Goal: Task Accomplishment & Management: Manage account settings

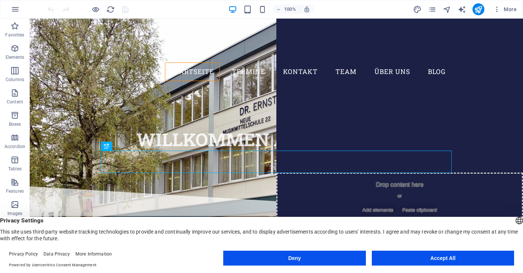
click at [446, 260] on button "Accept All" at bounding box center [443, 257] width 142 height 15
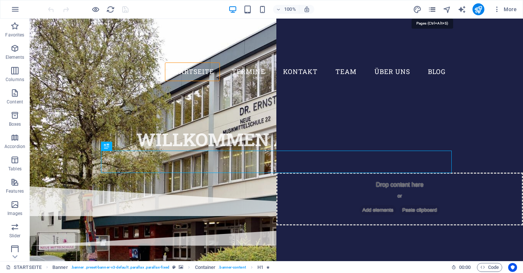
click at [433, 12] on icon "pages" at bounding box center [432, 9] width 9 height 9
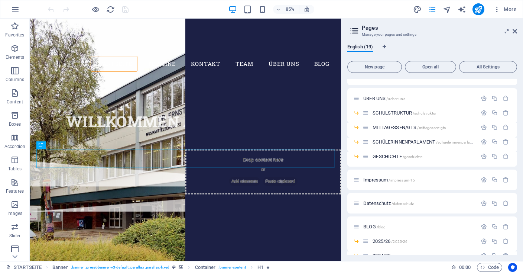
scroll to position [137, 0]
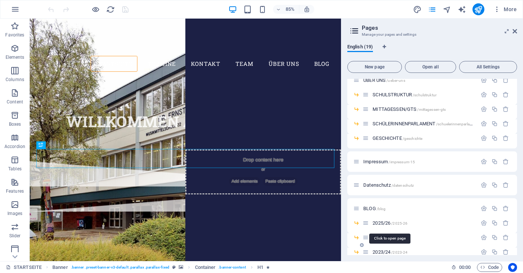
click at [379, 253] on span "2023/24 /2023-24" at bounding box center [389, 252] width 35 height 6
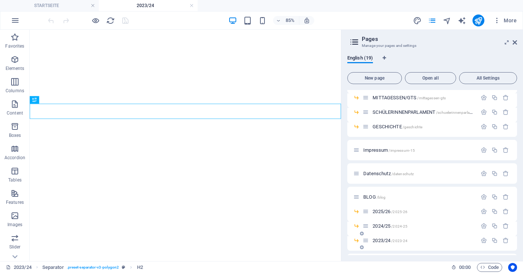
scroll to position [172, 0]
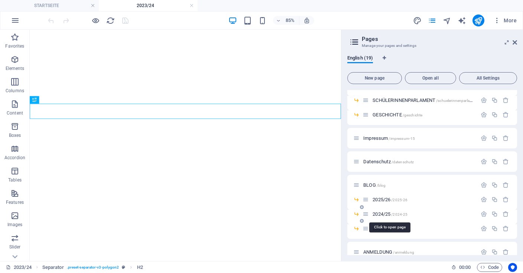
click at [379, 213] on span "2024/25 /2024-25" at bounding box center [389, 214] width 35 height 6
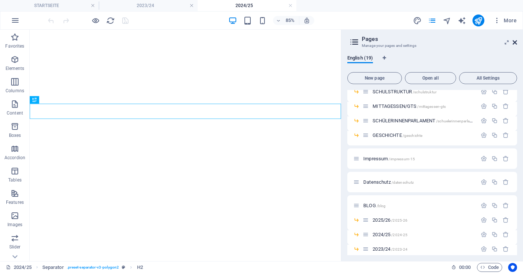
click at [515, 42] on icon at bounding box center [514, 42] width 4 height 6
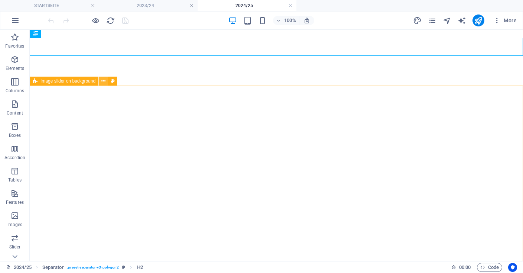
click at [101, 82] on button at bounding box center [103, 80] width 9 height 9
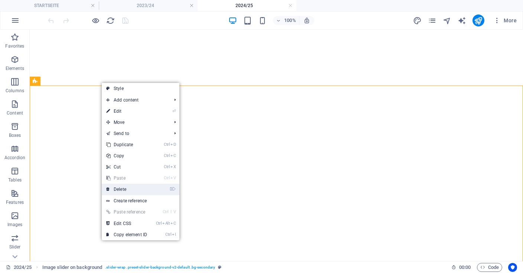
click at [121, 186] on link "⌦ Delete" at bounding box center [127, 188] width 50 height 11
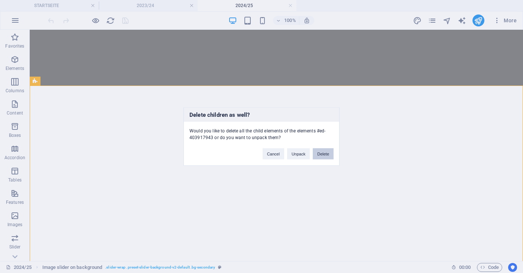
click at [322, 155] on button "Delete" at bounding box center [323, 153] width 21 height 11
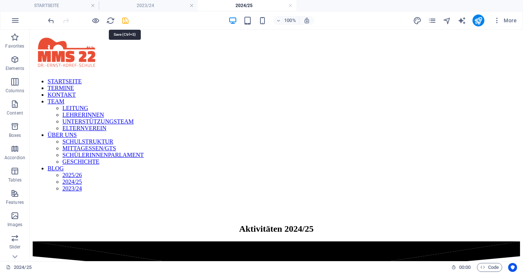
scroll to position [0, 0]
click at [124, 22] on icon "save" at bounding box center [125, 20] width 9 height 9
click at [192, 5] on link at bounding box center [191, 5] width 4 height 7
click at [193, 7] on link at bounding box center [191, 5] width 4 height 7
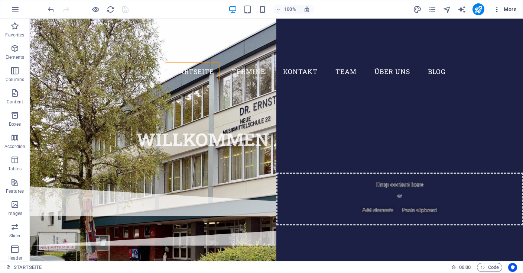
click at [506, 9] on span "More" at bounding box center [504, 9] width 23 height 7
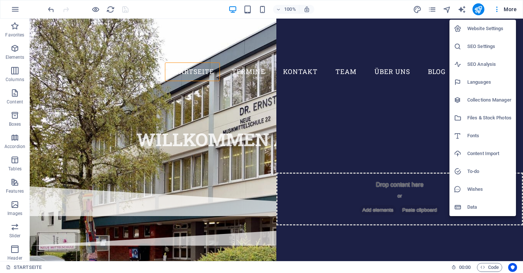
click at [486, 120] on h6 "Files & Stock Photos" at bounding box center [489, 117] width 44 height 9
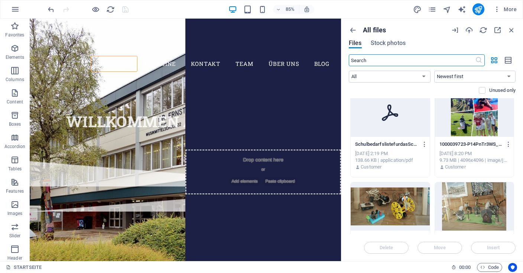
scroll to position [583, 0]
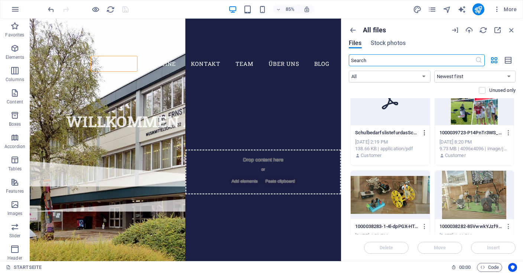
click at [425, 131] on icon "button" at bounding box center [424, 132] width 7 height 7
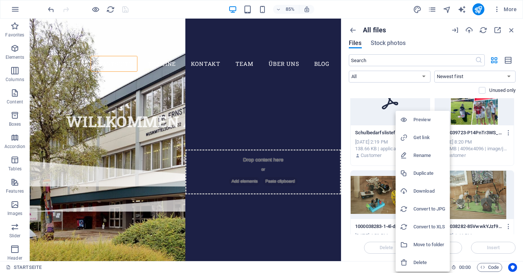
click at [425, 260] on h6 "Delete" at bounding box center [429, 262] width 32 height 9
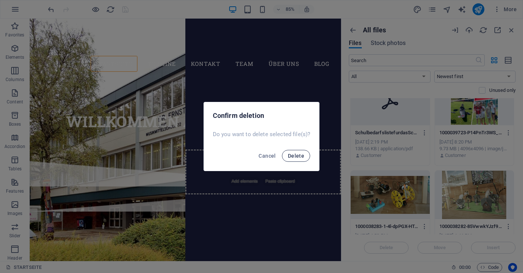
click at [293, 155] on span "Delete" at bounding box center [296, 156] width 16 height 6
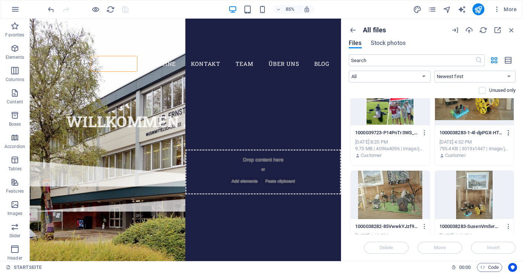
click at [509, 133] on icon "button" at bounding box center [508, 132] width 7 height 7
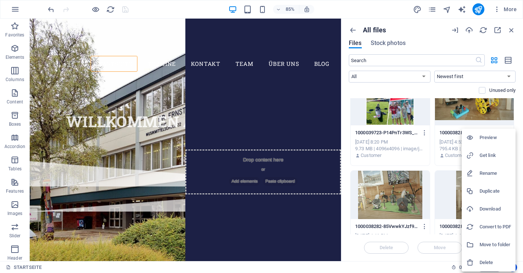
click at [489, 263] on h6 "Delete" at bounding box center [495, 262] width 32 height 9
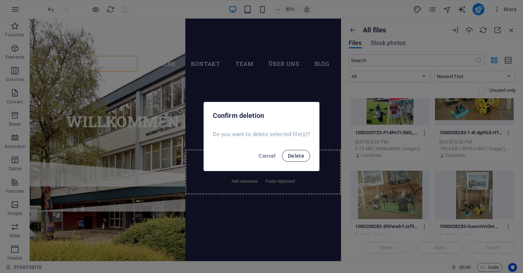
click at [302, 157] on span "Delete" at bounding box center [296, 156] width 16 height 6
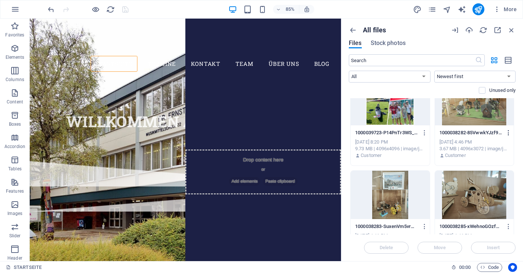
click at [509, 131] on icon "button" at bounding box center [508, 132] width 7 height 7
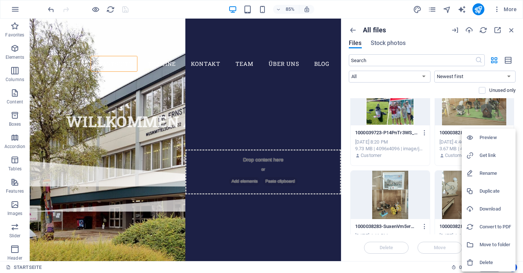
click at [490, 262] on h6 "Delete" at bounding box center [495, 262] width 32 height 9
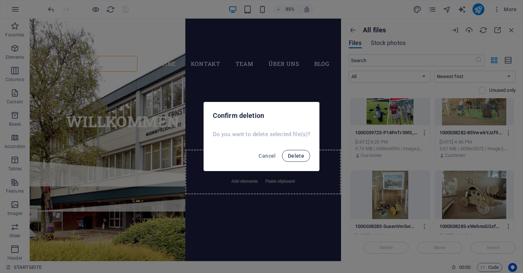
click at [300, 155] on span "Delete" at bounding box center [296, 156] width 16 height 6
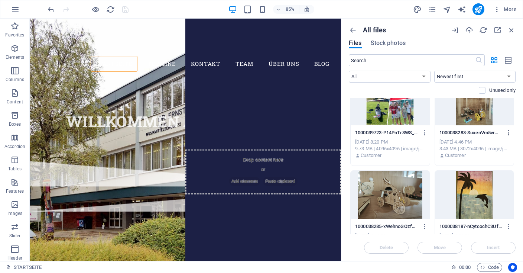
click at [509, 132] on icon "button" at bounding box center [508, 132] width 7 height 7
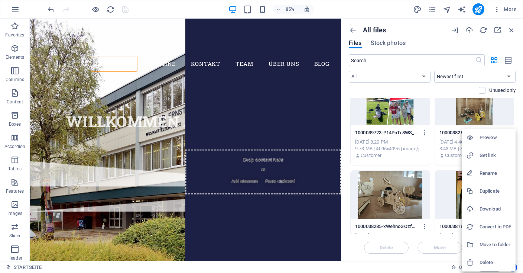
click at [489, 264] on h6 "Delete" at bounding box center [495, 262] width 32 height 9
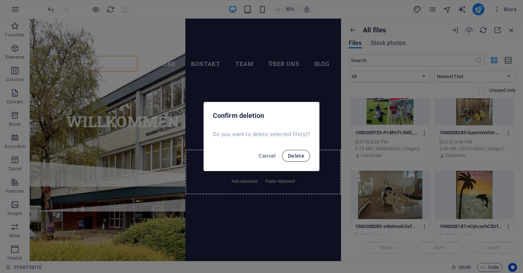
click at [301, 157] on span "Delete" at bounding box center [296, 156] width 16 height 6
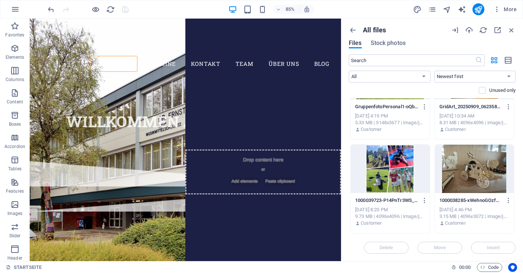
scroll to position [561, 0]
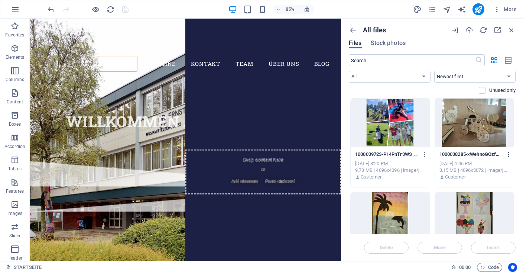
click at [509, 153] on icon "button" at bounding box center [508, 154] width 7 height 7
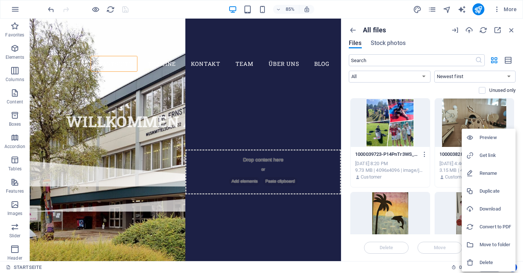
click at [492, 261] on h6 "Delete" at bounding box center [495, 262] width 32 height 9
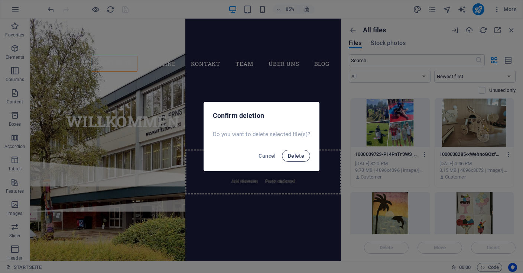
click at [300, 156] on span "Delete" at bounding box center [296, 156] width 16 height 6
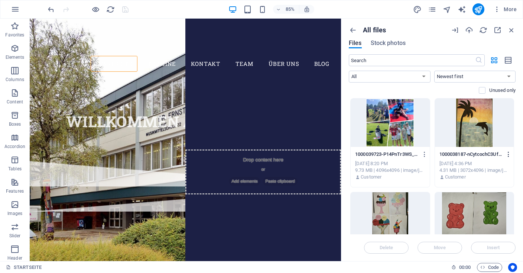
click at [509, 153] on icon "button" at bounding box center [508, 154] width 7 height 7
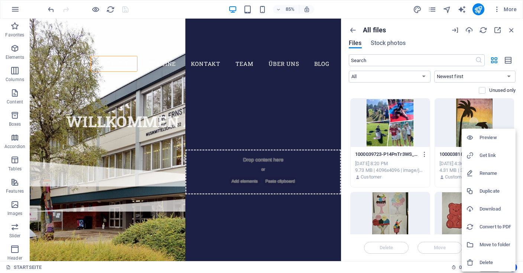
click at [487, 264] on h6 "Delete" at bounding box center [495, 262] width 32 height 9
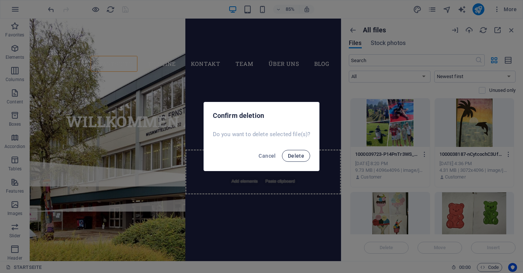
click at [300, 157] on span "Delete" at bounding box center [296, 156] width 16 height 6
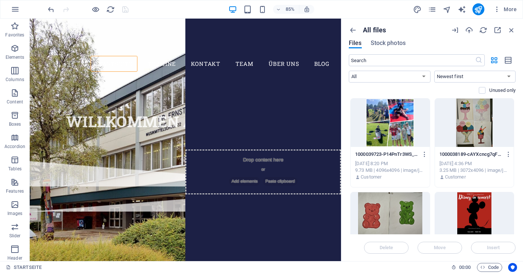
click at [486, 127] on div at bounding box center [474, 122] width 79 height 48
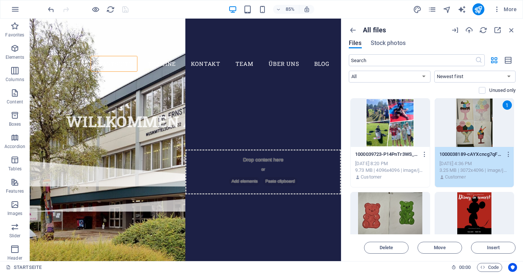
click at [402, 206] on div at bounding box center [389, 216] width 79 height 48
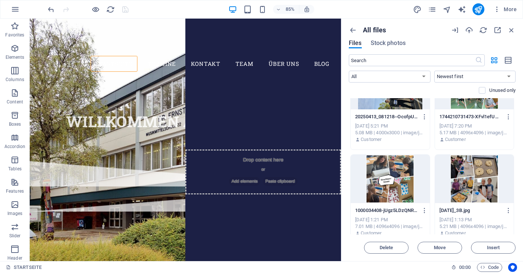
scroll to position [1008, 0]
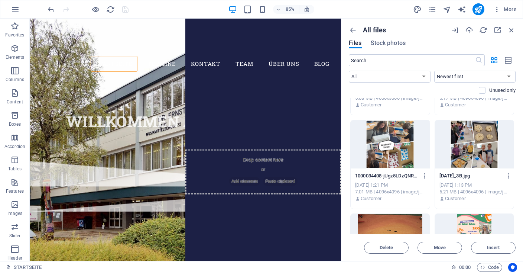
click at [404, 159] on div at bounding box center [389, 144] width 79 height 48
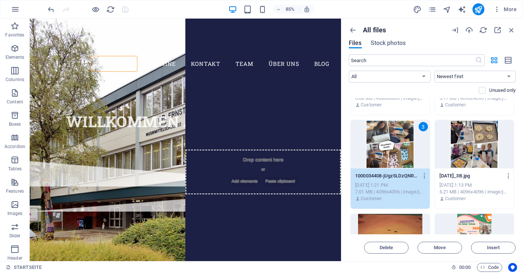
click at [474, 153] on div at bounding box center [474, 144] width 79 height 48
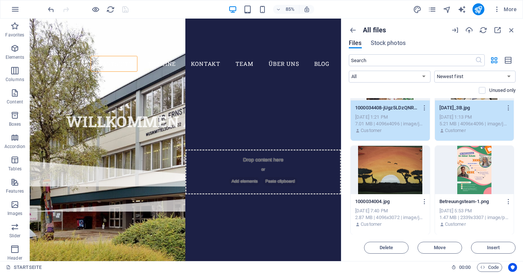
scroll to position [1076, 0]
click at [397, 177] on div at bounding box center [389, 169] width 79 height 48
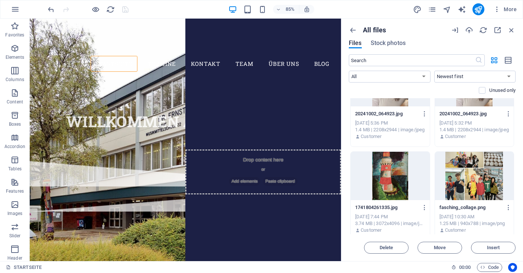
scroll to position [1351, 0]
click at [401, 182] on div at bounding box center [389, 175] width 79 height 48
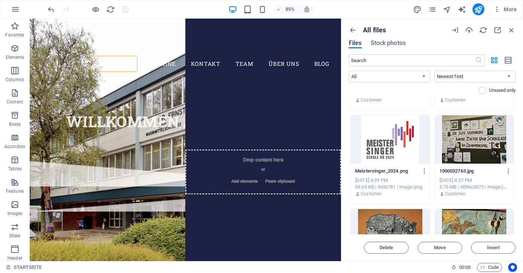
scroll to position [1694, 0]
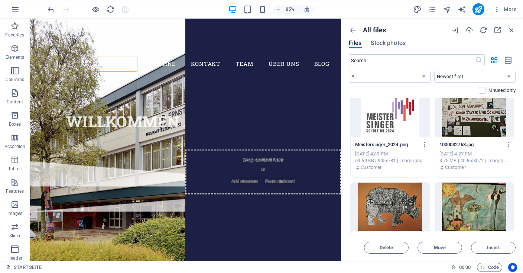
click at [466, 127] on div at bounding box center [474, 113] width 79 height 48
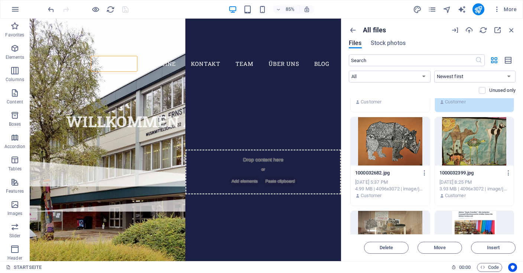
scroll to position [1762, 0]
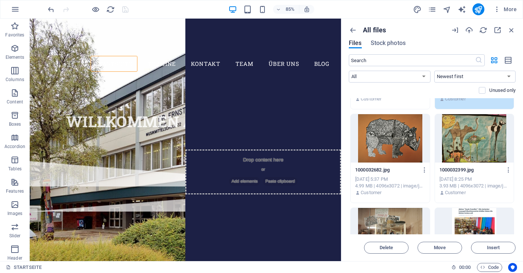
click at [394, 145] on div at bounding box center [389, 138] width 79 height 48
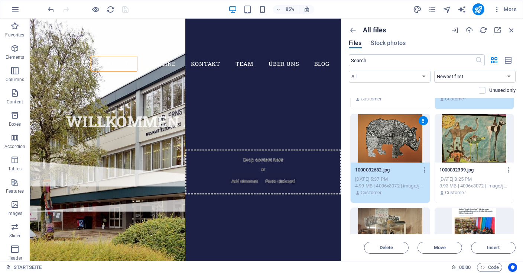
click at [467, 143] on div at bounding box center [474, 138] width 79 height 48
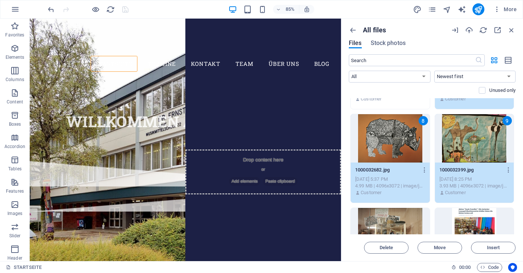
scroll to position [1831, 0]
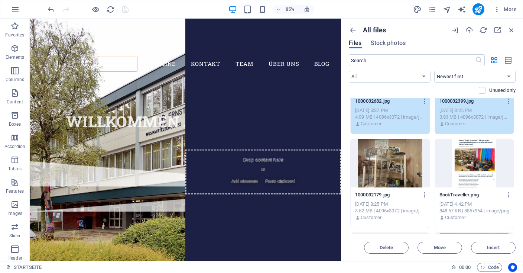
click at [402, 165] on div at bounding box center [389, 163] width 79 height 48
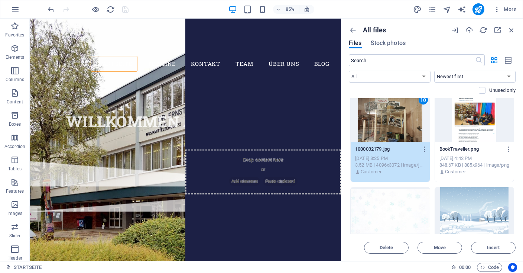
scroll to position [1899, 0]
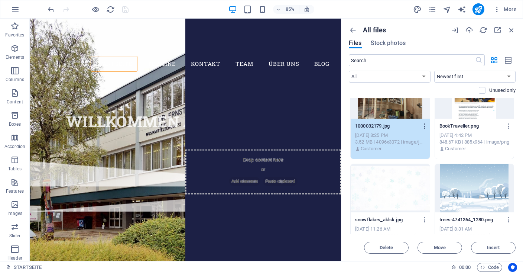
click at [424, 125] on icon "button" at bounding box center [424, 126] width 7 height 7
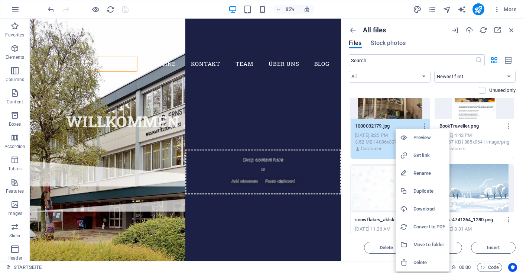
click at [419, 258] on h6 "Delete" at bounding box center [429, 262] width 32 height 9
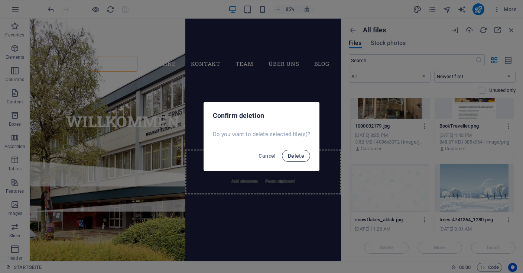
click at [303, 154] on span "Delete" at bounding box center [296, 156] width 16 height 6
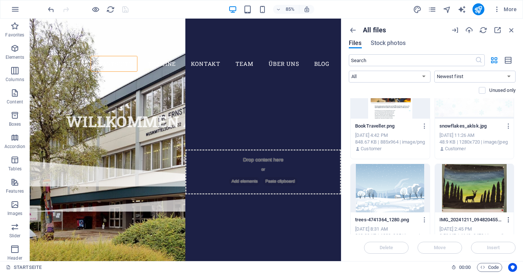
click at [509, 219] on icon "button" at bounding box center [508, 219] width 7 height 7
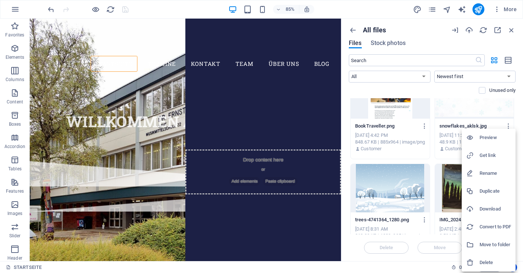
click at [485, 260] on h6 "Delete" at bounding box center [495, 262] width 32 height 9
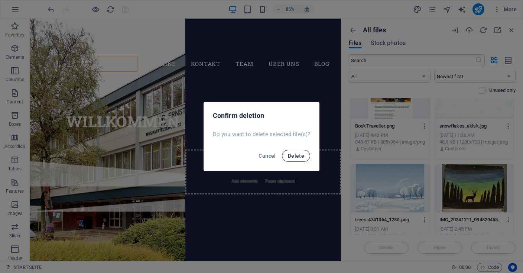
click at [307, 158] on button "Delete" at bounding box center [296, 156] width 28 height 12
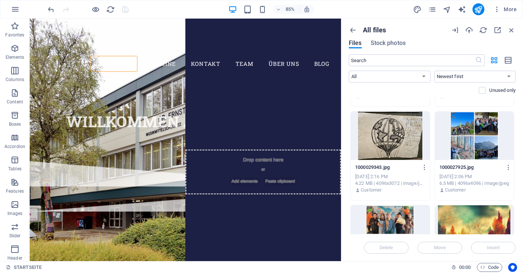
scroll to position [2140, 0]
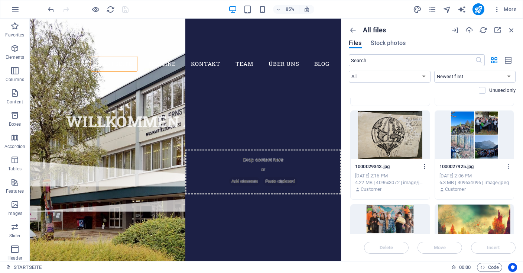
click at [425, 167] on icon "button" at bounding box center [424, 166] width 7 height 7
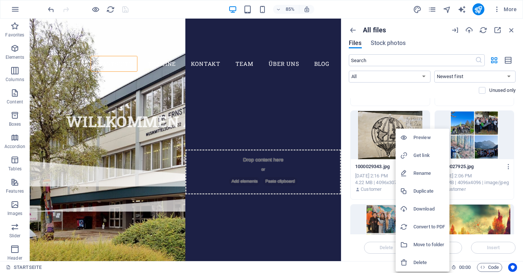
click at [431, 263] on h6 "Delete" at bounding box center [429, 262] width 32 height 9
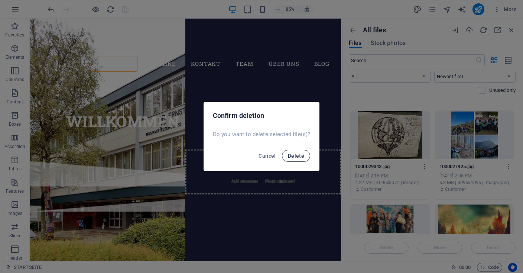
click at [288, 156] on span "Delete" at bounding box center [296, 156] width 16 height 6
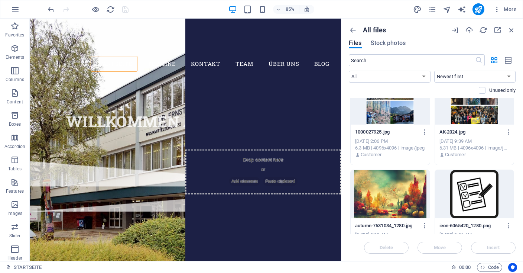
scroll to position [2208, 0]
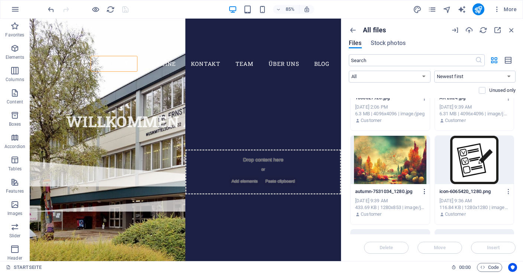
click at [425, 192] on icon "button" at bounding box center [424, 191] width 7 height 7
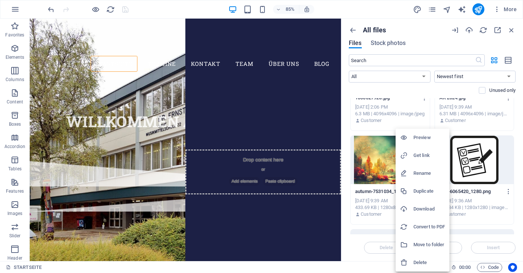
click at [436, 262] on h6 "Delete" at bounding box center [429, 262] width 32 height 9
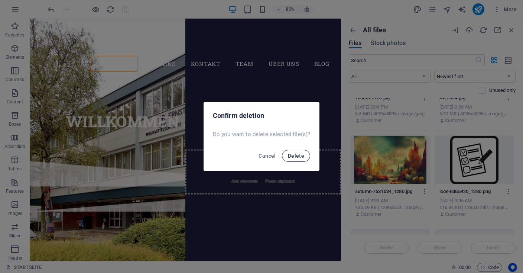
click at [293, 156] on span "Delete" at bounding box center [296, 156] width 16 height 6
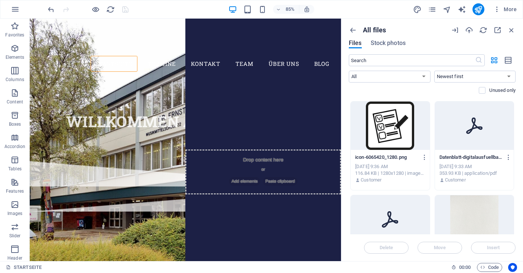
scroll to position [2345, 0]
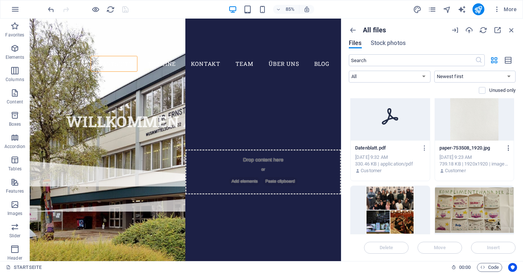
click at [510, 147] on icon "button" at bounding box center [508, 147] width 7 height 7
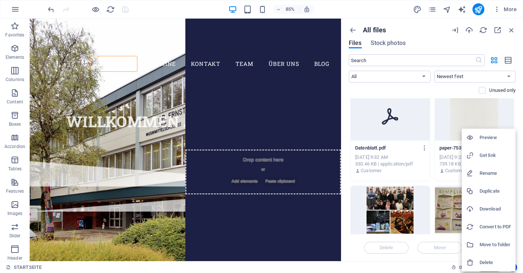
click at [487, 258] on h6 "Delete" at bounding box center [495, 262] width 32 height 9
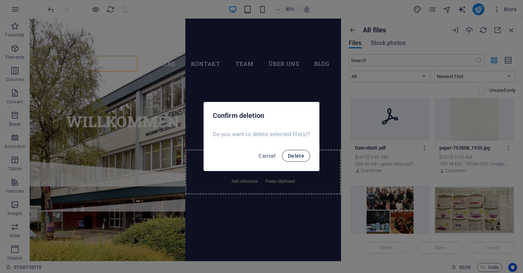
click at [295, 157] on span "Delete" at bounding box center [296, 156] width 16 height 6
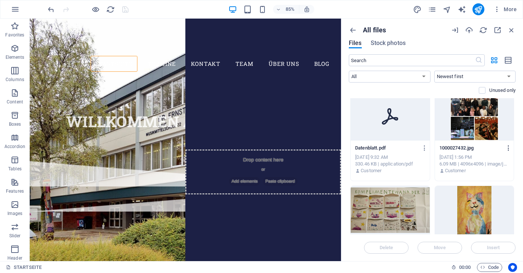
click at [509, 147] on icon "button" at bounding box center [508, 147] width 7 height 7
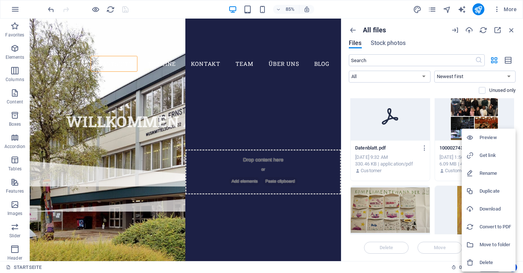
click at [440, 203] on div at bounding box center [261, 136] width 523 height 273
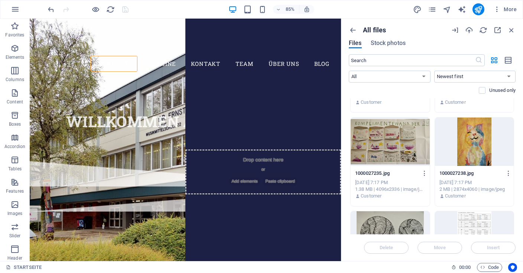
scroll to position [2414, 0]
click at [425, 174] on icon "button" at bounding box center [424, 172] width 7 height 7
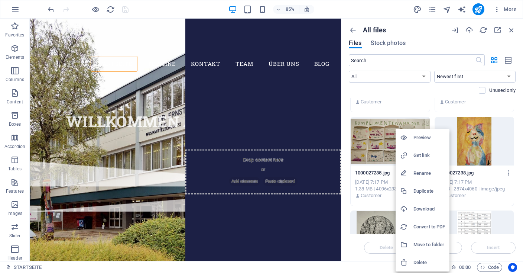
click at [426, 259] on h6 "Delete" at bounding box center [429, 262] width 32 height 9
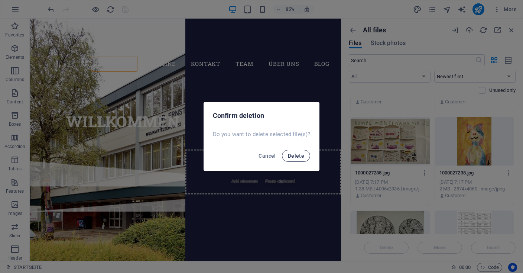
click at [303, 156] on span "Delete" at bounding box center [296, 156] width 16 height 6
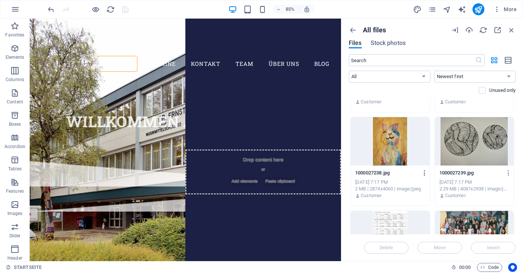
click at [422, 171] on icon "button" at bounding box center [424, 172] width 7 height 7
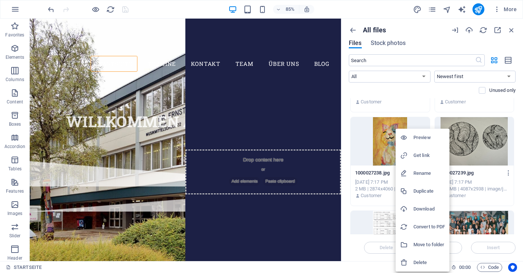
click at [417, 261] on h6 "Delete" at bounding box center [429, 262] width 32 height 9
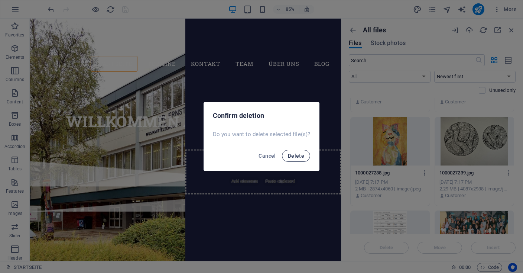
click at [295, 153] on span "Delete" at bounding box center [296, 156] width 16 height 6
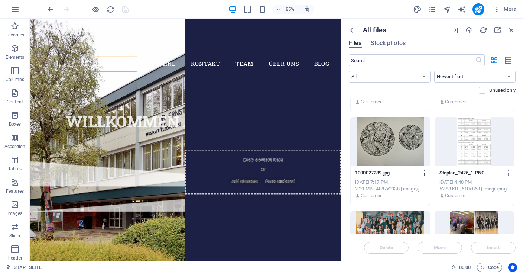
click at [424, 173] on icon "button" at bounding box center [424, 172] width 7 height 7
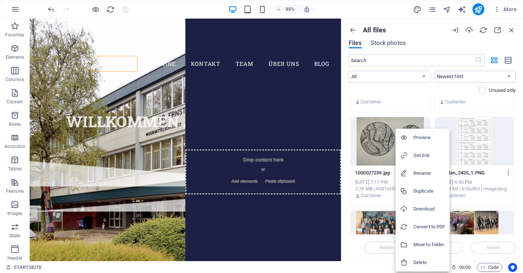
click at [417, 262] on h6 "Delete" at bounding box center [429, 262] width 32 height 9
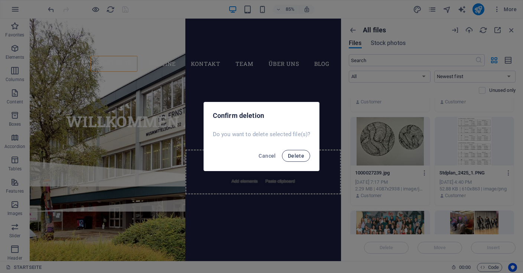
click at [299, 154] on span "Delete" at bounding box center [296, 156] width 16 height 6
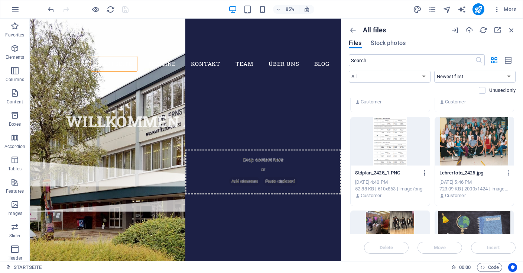
click at [424, 171] on icon "button" at bounding box center [424, 172] width 7 height 7
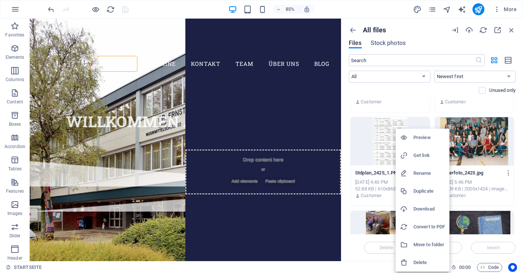
click at [421, 262] on h6 "Delete" at bounding box center [429, 262] width 32 height 9
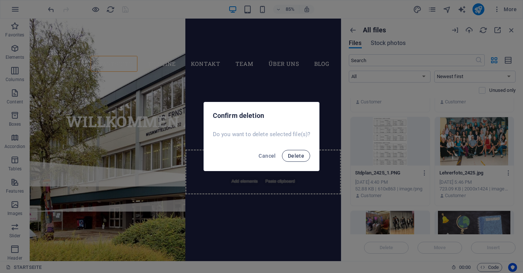
click at [293, 157] on span "Delete" at bounding box center [296, 156] width 16 height 6
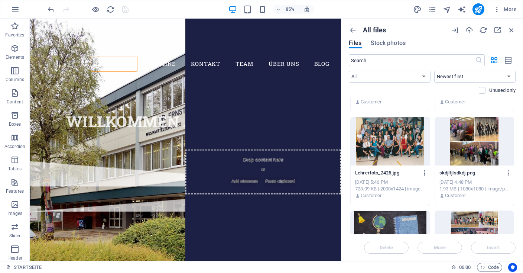
click at [423, 172] on icon "button" at bounding box center [424, 172] width 7 height 7
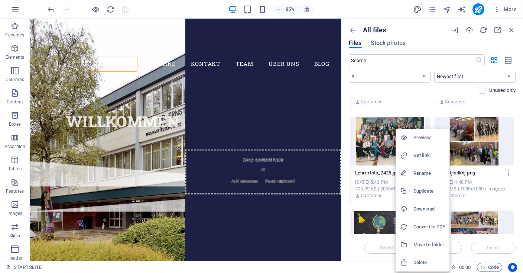
click at [418, 265] on h6 "Delete" at bounding box center [429, 262] width 32 height 9
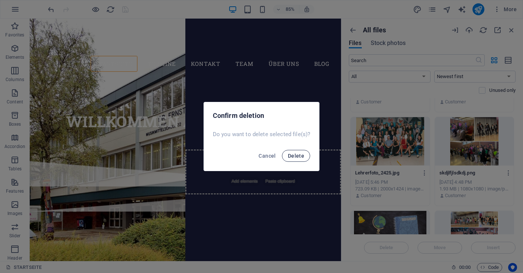
click at [299, 157] on span "Delete" at bounding box center [296, 156] width 16 height 6
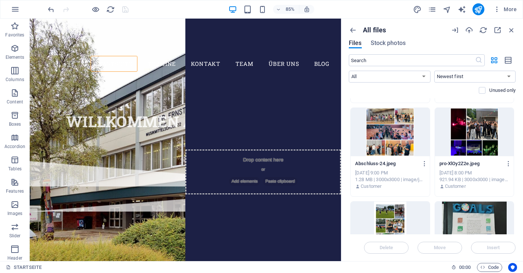
scroll to position [2586, 0]
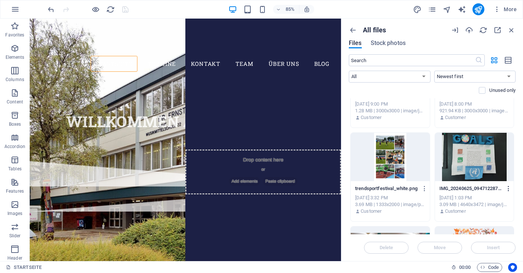
click at [509, 189] on icon "button" at bounding box center [508, 188] width 7 height 7
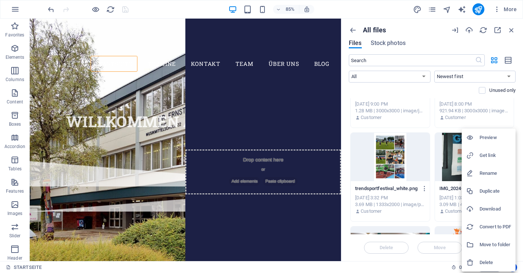
click at [482, 261] on h6 "Delete" at bounding box center [495, 262] width 32 height 9
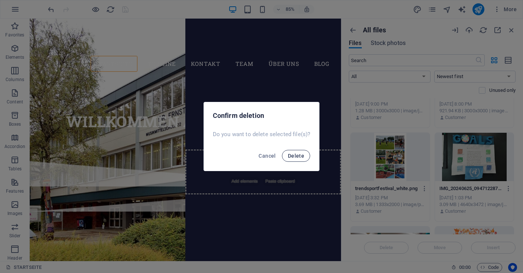
click at [296, 155] on span "Delete" at bounding box center [296, 156] width 16 height 6
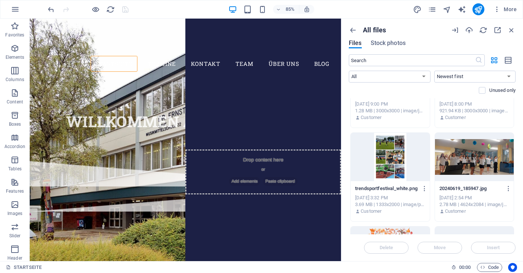
scroll to position [2654, 0]
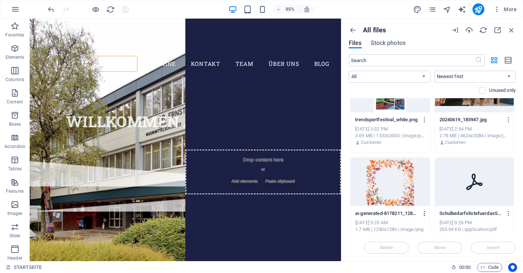
click at [424, 214] on icon "button" at bounding box center [424, 213] width 7 height 7
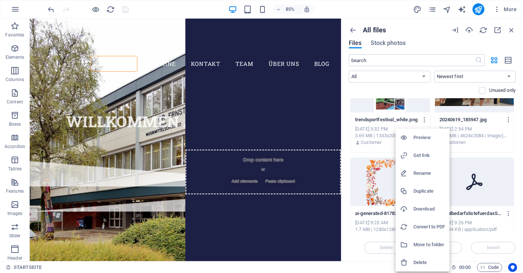
click at [431, 263] on h6 "Delete" at bounding box center [429, 262] width 32 height 9
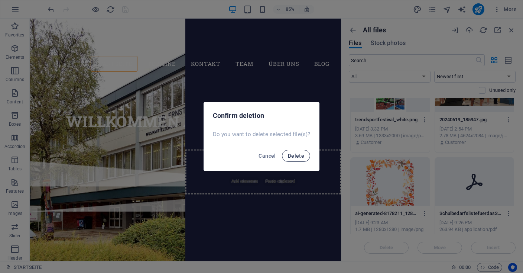
click at [304, 159] on button "Delete" at bounding box center [296, 156] width 28 height 12
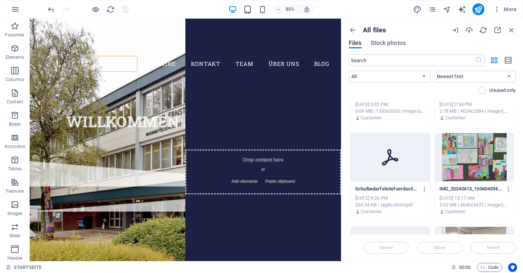
scroll to position [2688, 0]
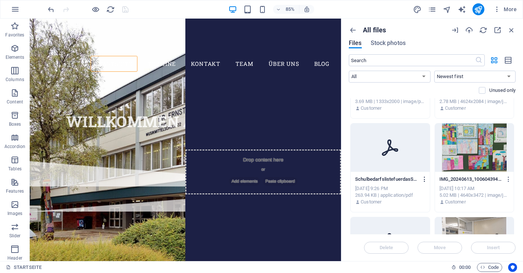
click at [425, 182] on icon "button" at bounding box center [424, 179] width 7 height 7
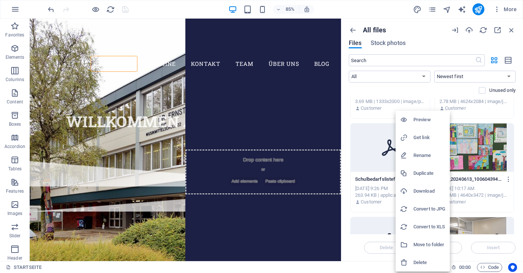
click at [426, 262] on h6 "Delete" at bounding box center [429, 262] width 32 height 9
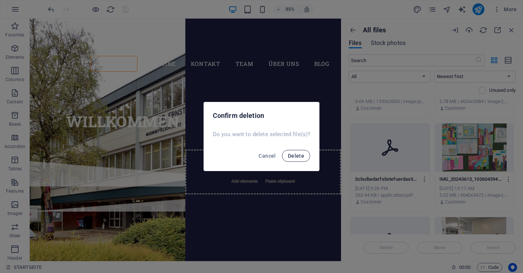
click at [301, 155] on span "Delete" at bounding box center [296, 156] width 16 height 6
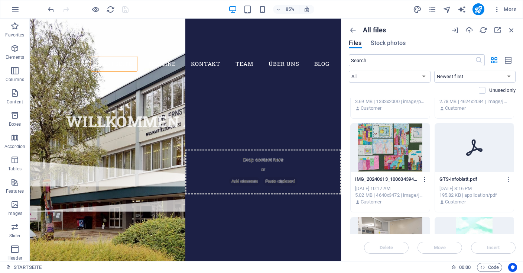
click at [423, 178] on icon "button" at bounding box center [424, 179] width 7 height 7
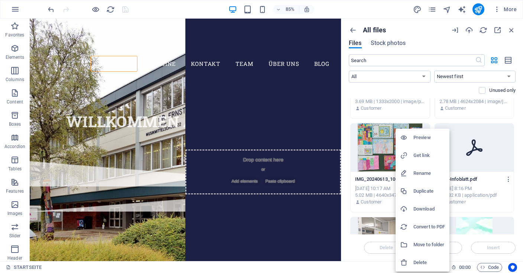
click at [428, 261] on h6 "Delete" at bounding box center [429, 262] width 32 height 9
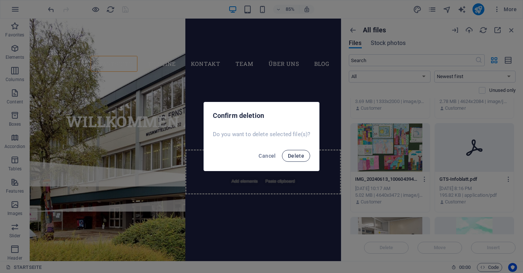
click at [299, 158] on span "Delete" at bounding box center [296, 156] width 16 height 6
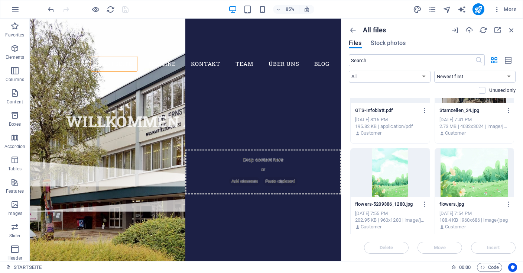
scroll to position [2791, 0]
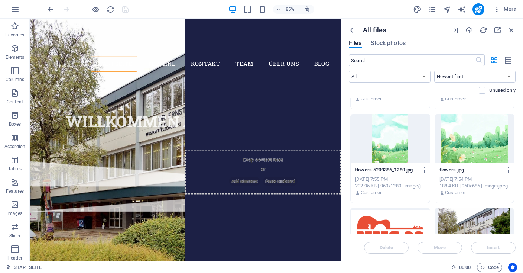
click at [408, 141] on div at bounding box center [389, 138] width 79 height 48
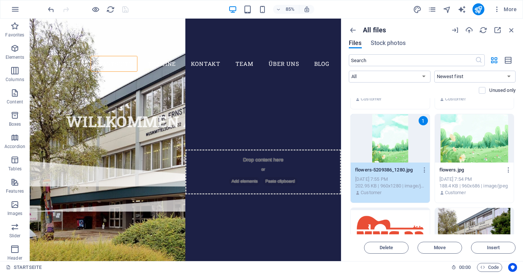
click at [485, 144] on div at bounding box center [474, 138] width 79 height 48
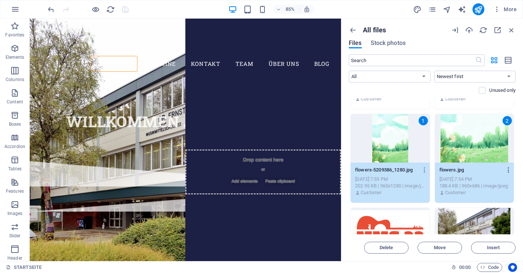
click at [509, 168] on icon "button" at bounding box center [508, 169] width 7 height 7
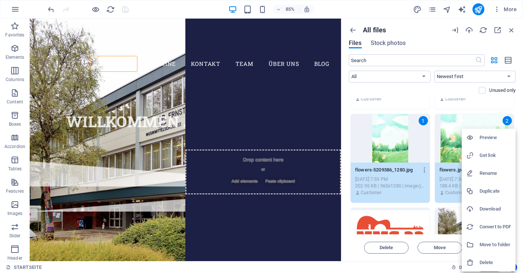
click at [490, 263] on h6 "Delete" at bounding box center [495, 262] width 32 height 9
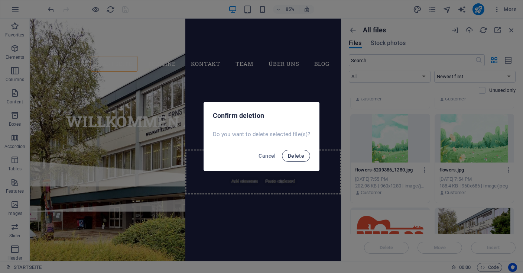
click at [302, 153] on span "Delete" at bounding box center [296, 156] width 16 height 6
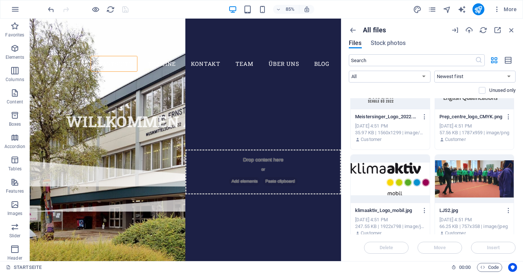
scroll to position [2963, 0]
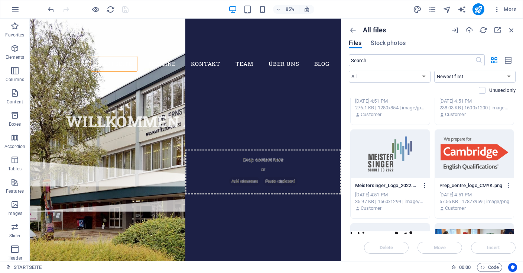
click at [423, 183] on icon "button" at bounding box center [424, 185] width 7 height 7
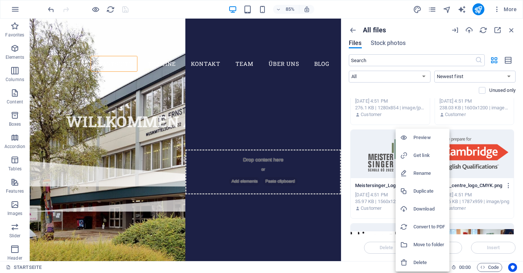
click at [425, 259] on h6 "Delete" at bounding box center [429, 262] width 32 height 9
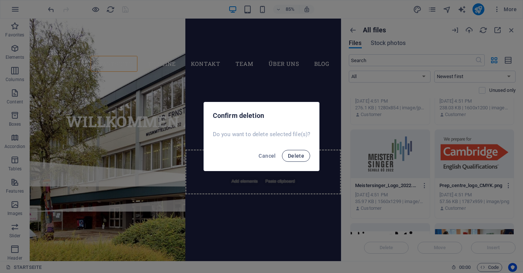
click at [301, 155] on span "Delete" at bounding box center [296, 156] width 16 height 6
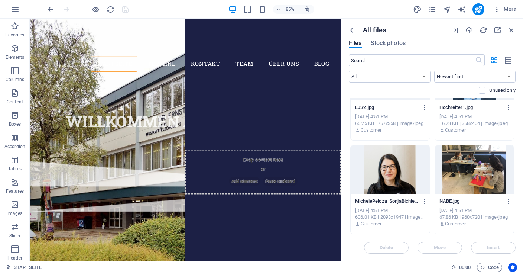
scroll to position [3169, 0]
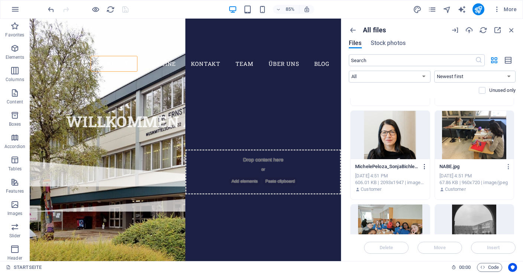
click at [423, 169] on icon "button" at bounding box center [424, 166] width 7 height 7
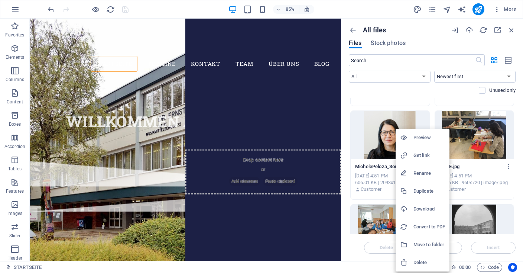
click at [433, 262] on h6 "Delete" at bounding box center [429, 262] width 32 height 9
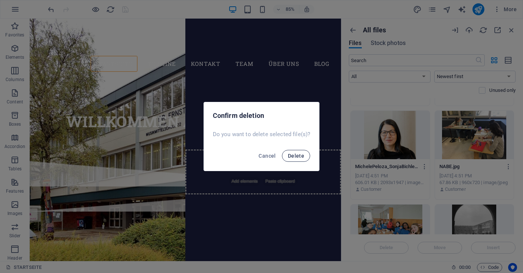
click at [296, 158] on span "Delete" at bounding box center [296, 156] width 16 height 6
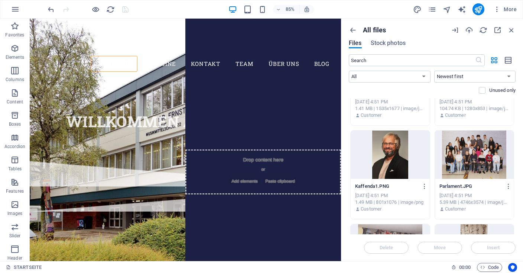
scroll to position [3340, 0]
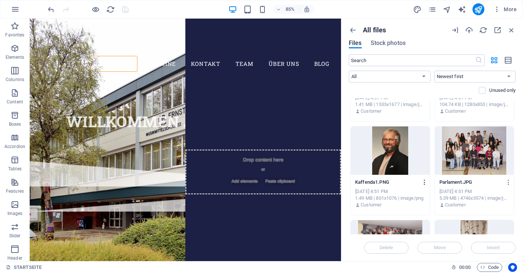
click at [425, 179] on icon "button" at bounding box center [424, 182] width 7 height 7
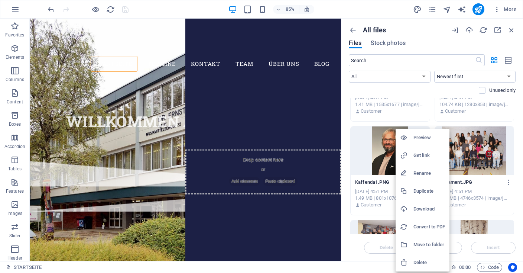
click at [424, 262] on h6 "Delete" at bounding box center [429, 262] width 32 height 9
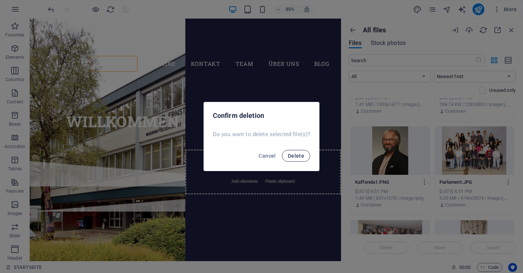
click at [301, 157] on span "Delete" at bounding box center [296, 156] width 16 height 6
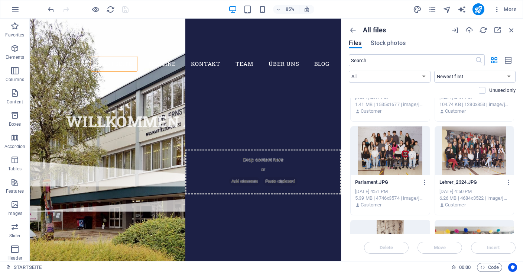
scroll to position [3375, 0]
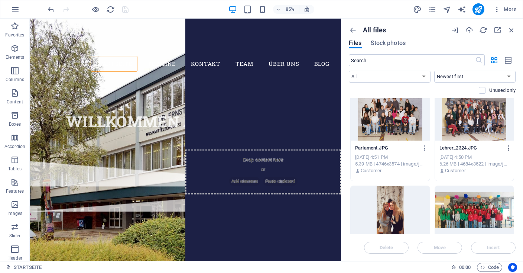
click at [510, 146] on icon "button" at bounding box center [508, 147] width 7 height 7
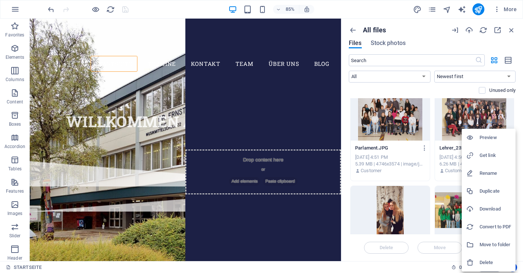
click at [487, 259] on h6 "Delete" at bounding box center [495, 262] width 32 height 9
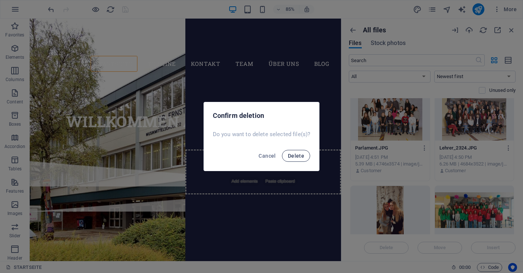
click at [300, 157] on span "Delete" at bounding box center [296, 156] width 16 height 6
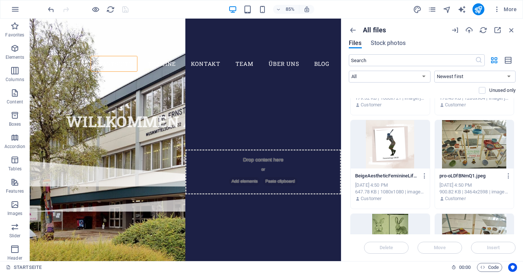
scroll to position [3546, 0]
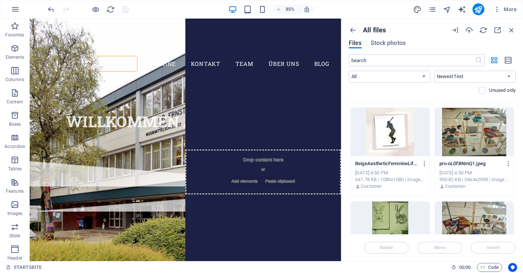
click at [397, 136] on div at bounding box center [389, 132] width 79 height 48
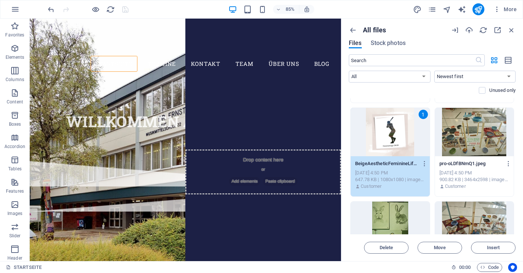
click at [489, 134] on div at bounding box center [474, 132] width 79 height 48
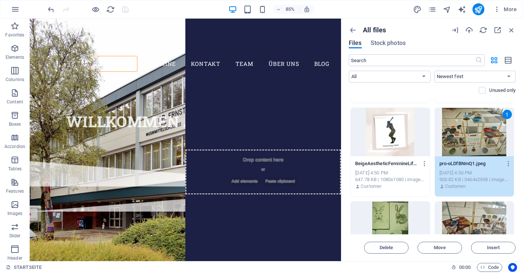
click at [389, 133] on div at bounding box center [389, 132] width 79 height 48
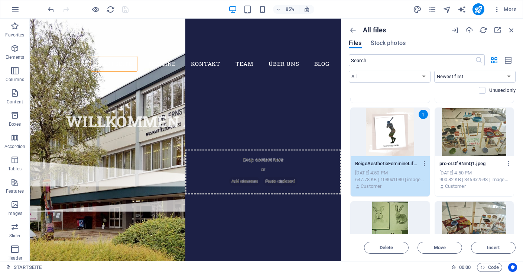
click at [459, 134] on div at bounding box center [474, 132] width 79 height 48
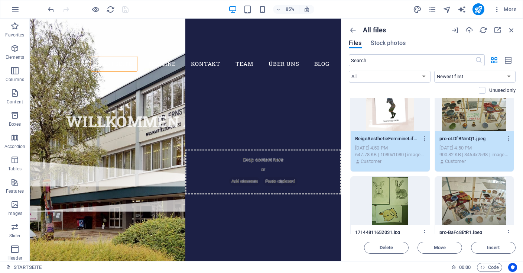
scroll to position [3581, 0]
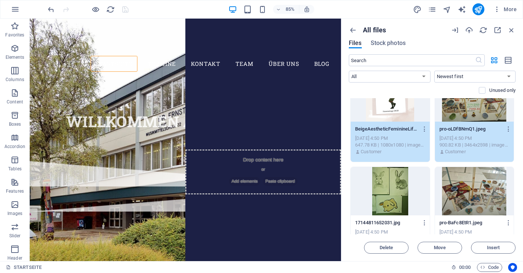
click at [392, 191] on div at bounding box center [389, 191] width 79 height 48
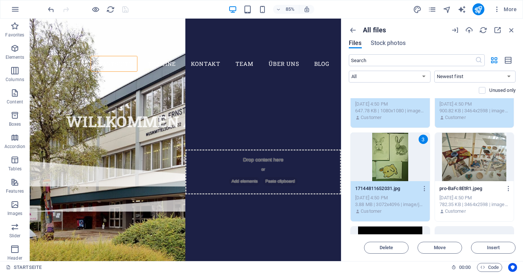
click at [470, 165] on div at bounding box center [474, 157] width 79 height 48
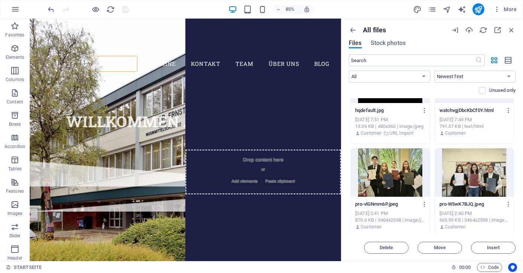
scroll to position [3683, 0]
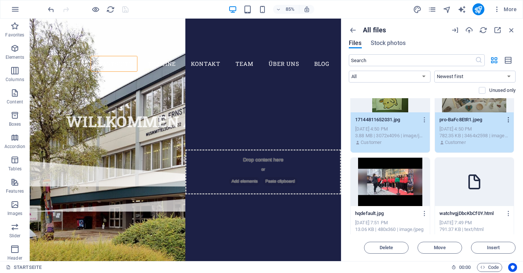
click at [508, 118] on icon "button" at bounding box center [508, 119] width 7 height 7
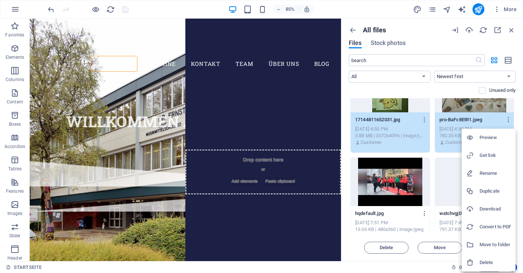
click at [486, 262] on h6 "Delete" at bounding box center [495, 262] width 32 height 9
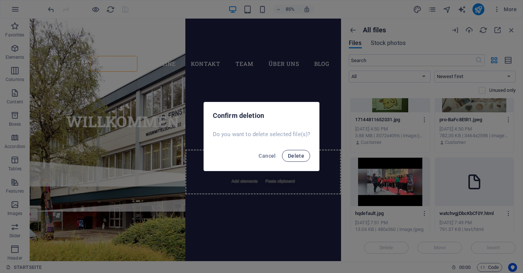
click at [297, 154] on span "Delete" at bounding box center [296, 156] width 16 height 6
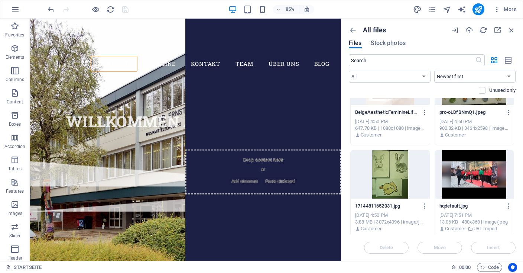
scroll to position [3615, 0]
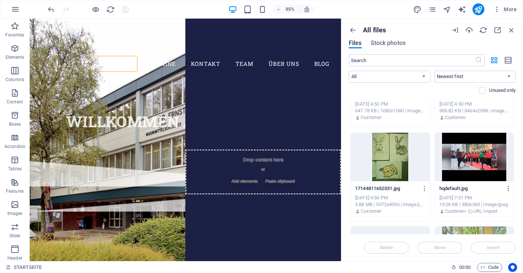
click at [388, 159] on div at bounding box center [389, 157] width 79 height 48
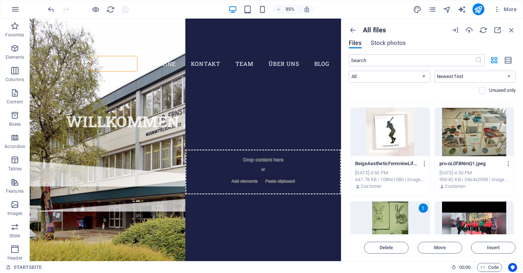
scroll to position [3512, 0]
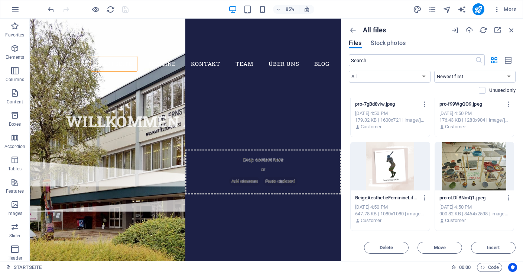
click at [385, 167] on div at bounding box center [389, 166] width 79 height 48
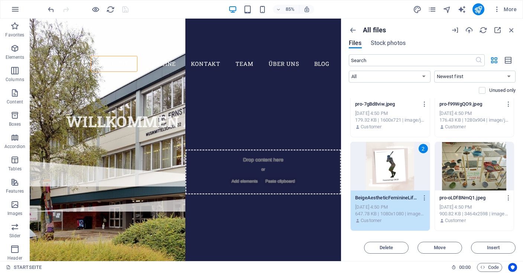
click at [467, 169] on div at bounding box center [474, 166] width 79 height 48
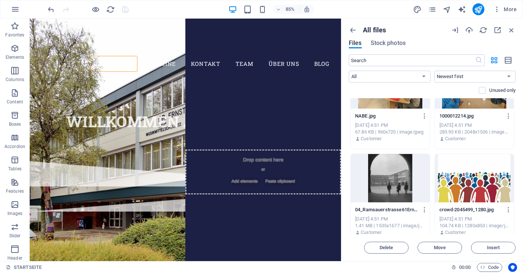
scroll to position [3238, 0]
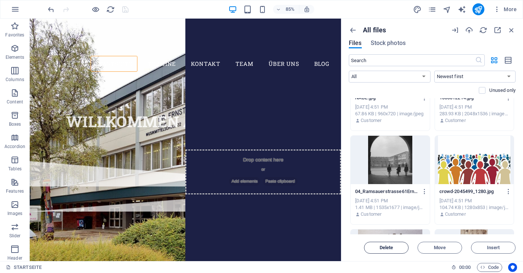
click at [391, 249] on span "Delete" at bounding box center [386, 247] width 14 height 4
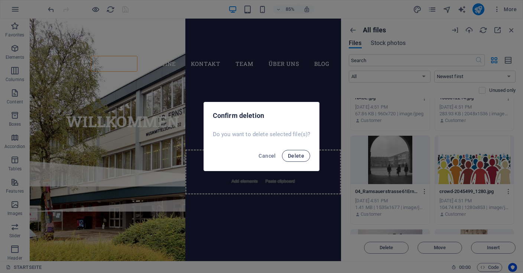
click at [299, 158] on span "Delete" at bounding box center [296, 156] width 16 height 6
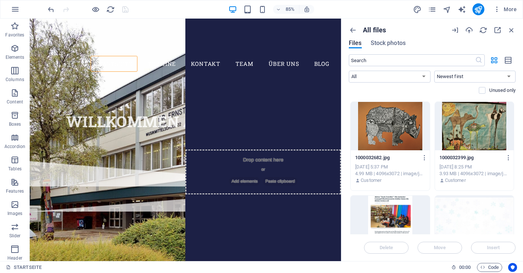
scroll to position [1706, 0]
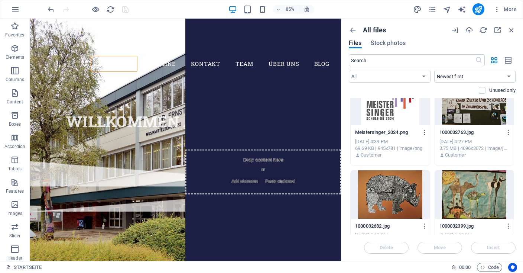
click at [409, 189] on div at bounding box center [389, 194] width 79 height 48
click at [468, 185] on div at bounding box center [474, 194] width 79 height 48
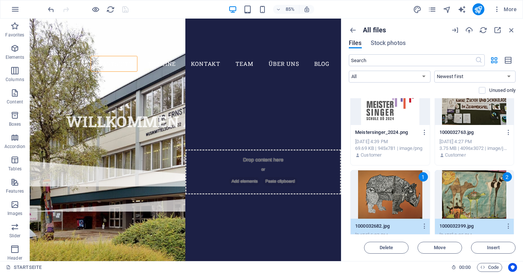
click at [464, 111] on div at bounding box center [474, 100] width 79 height 48
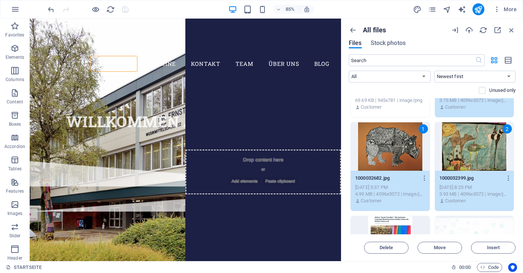
scroll to position [1809, 0]
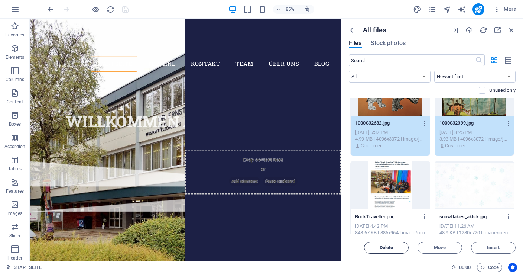
click at [389, 245] on span "Delete" at bounding box center [386, 247] width 14 height 4
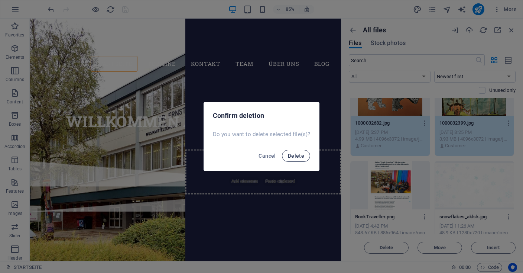
click at [294, 153] on span "Delete" at bounding box center [296, 156] width 16 height 6
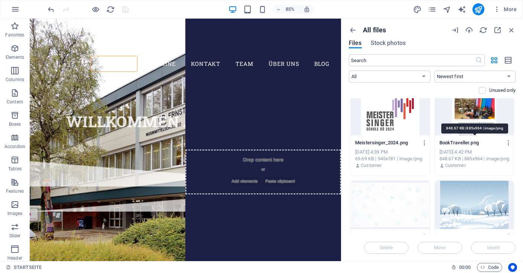
scroll to position [1725, 0]
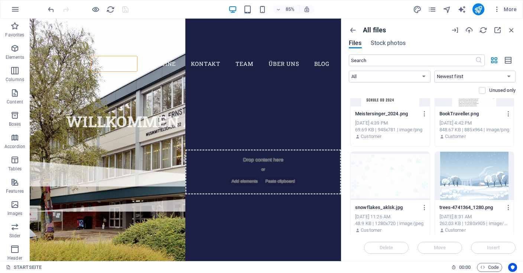
click at [399, 172] on div at bounding box center [389, 175] width 79 height 48
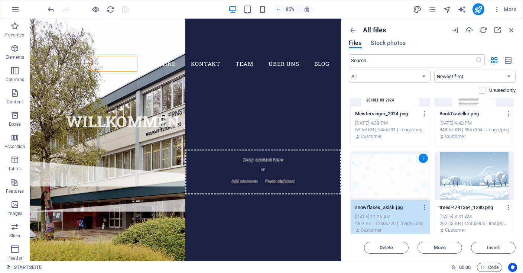
click at [477, 172] on div at bounding box center [474, 175] width 79 height 48
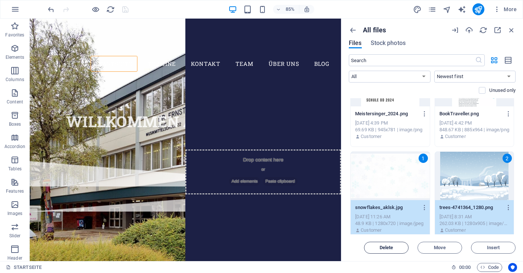
click at [389, 251] on button "Delete" at bounding box center [386, 247] width 45 height 12
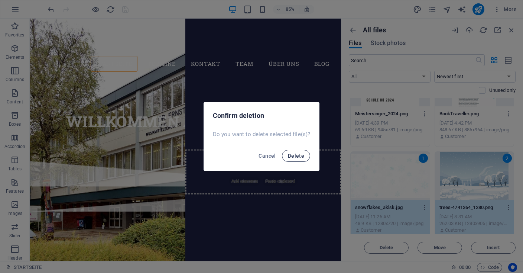
click at [300, 156] on span "Delete" at bounding box center [296, 156] width 16 height 6
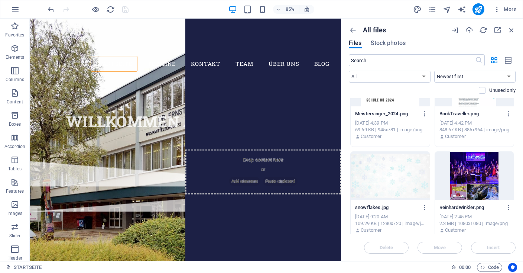
click at [395, 180] on div at bounding box center [389, 175] width 79 height 48
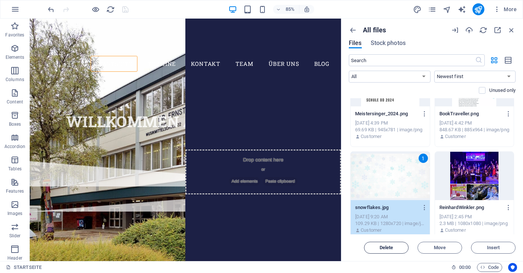
click at [392, 248] on span "Delete" at bounding box center [386, 247] width 14 height 4
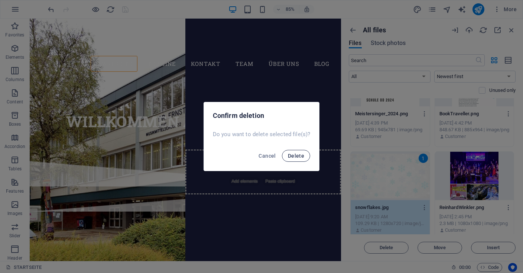
click at [298, 155] on span "Delete" at bounding box center [296, 156] width 16 height 6
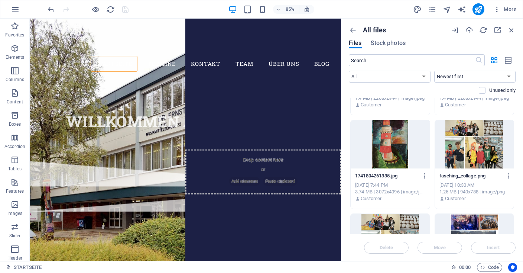
scroll to position [1313, 0]
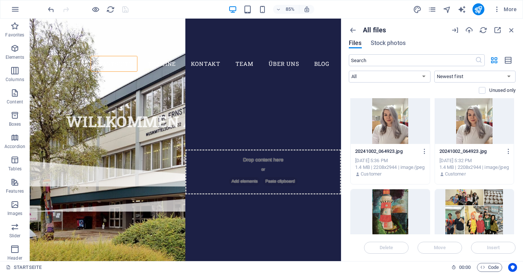
click at [394, 202] on div at bounding box center [389, 213] width 79 height 48
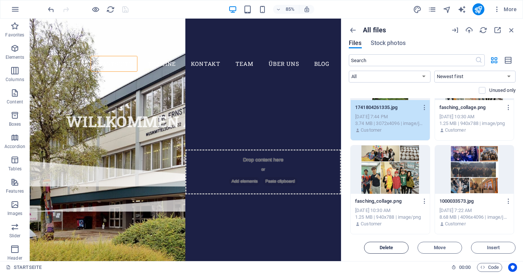
click at [405, 246] on span "Delete" at bounding box center [386, 247] width 38 height 4
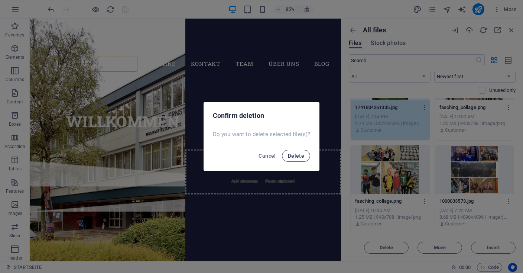
click at [303, 155] on span "Delete" at bounding box center [296, 156] width 16 height 6
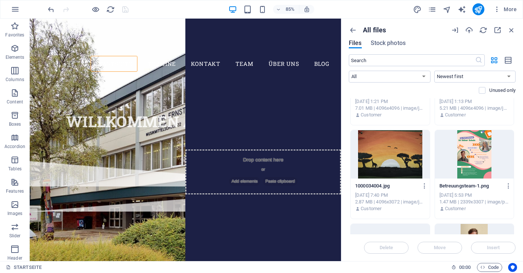
scroll to position [1038, 0]
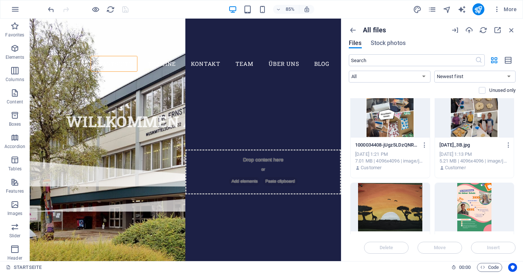
click at [395, 197] on div at bounding box center [389, 207] width 79 height 48
click at [477, 121] on div at bounding box center [474, 113] width 79 height 48
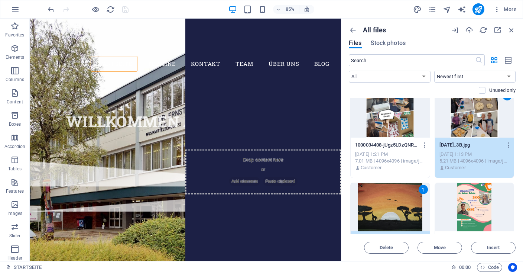
click at [403, 115] on div at bounding box center [389, 113] width 79 height 48
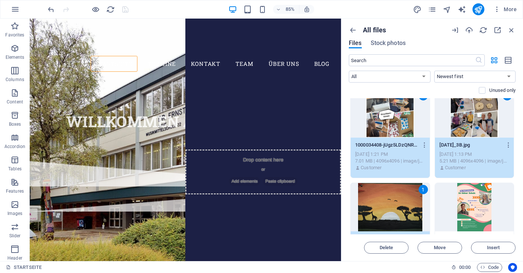
click at [481, 125] on div "2" at bounding box center [474, 113] width 79 height 48
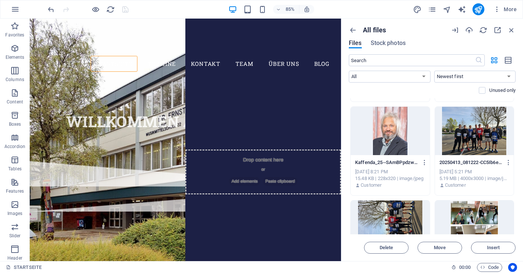
scroll to position [833, 0]
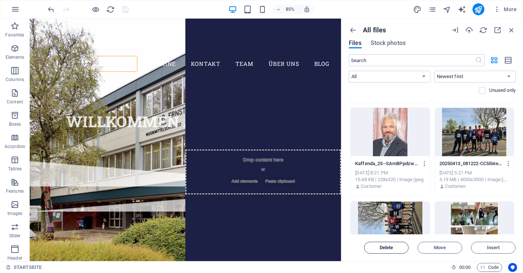
click at [396, 248] on span "Delete" at bounding box center [386, 247] width 38 height 4
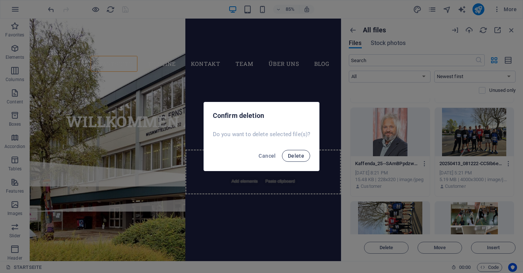
click at [302, 156] on span "Delete" at bounding box center [296, 156] width 16 height 6
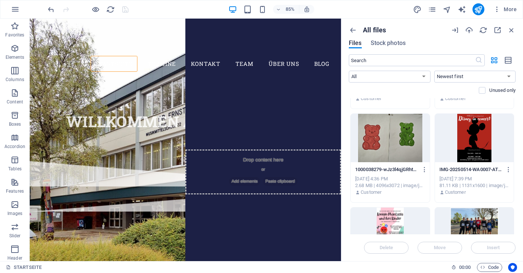
scroll to position [593, 0]
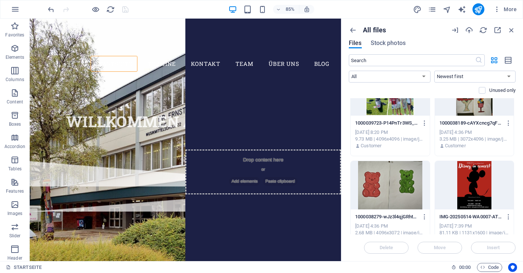
click at [402, 185] on div at bounding box center [389, 185] width 79 height 48
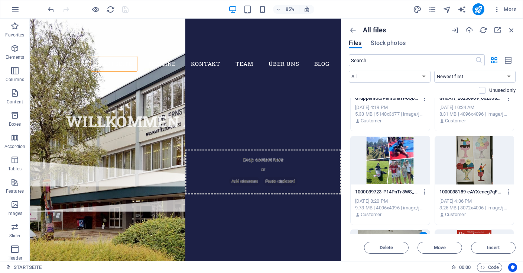
click at [470, 159] on div at bounding box center [474, 160] width 79 height 48
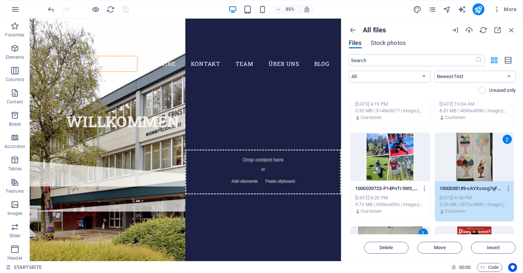
scroll to position [558, 0]
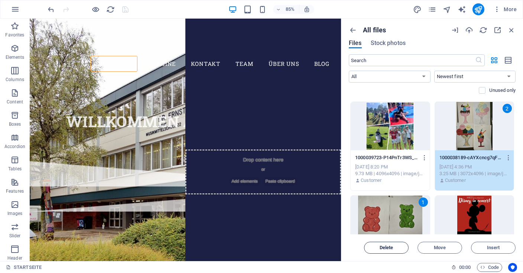
click at [388, 247] on span "Delete" at bounding box center [386, 247] width 14 height 4
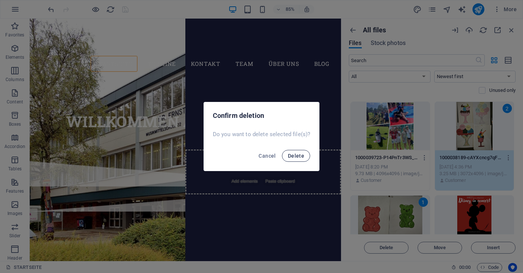
click at [299, 156] on span "Delete" at bounding box center [296, 156] width 16 height 6
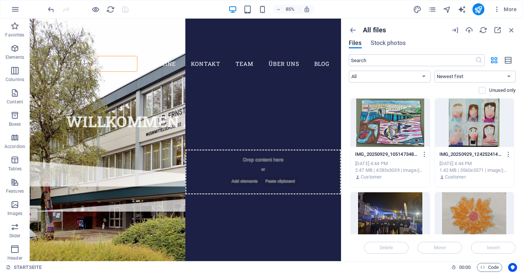
scroll to position [103, 0]
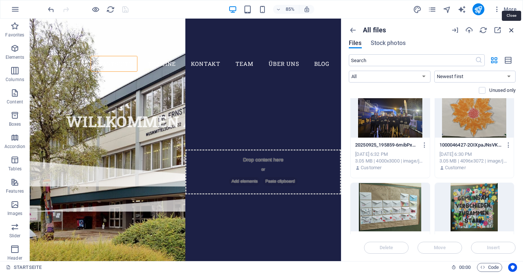
click at [512, 28] on icon "button" at bounding box center [511, 30] width 8 height 8
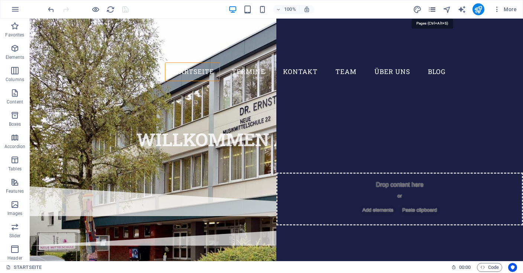
click at [431, 8] on icon "pages" at bounding box center [432, 9] width 9 height 9
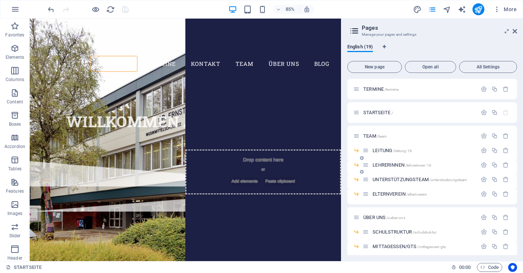
scroll to position [137, 0]
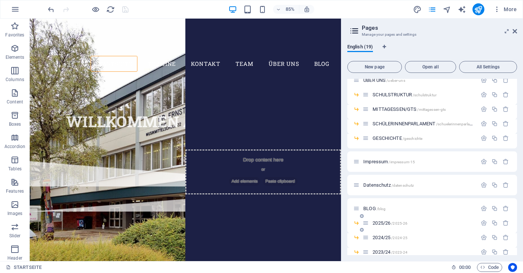
click at [382, 222] on span "2025/26 /2025-26" at bounding box center [389, 223] width 35 height 6
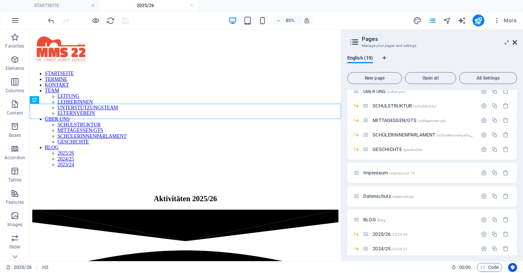
scroll to position [0, 0]
click at [516, 42] on icon at bounding box center [514, 42] width 4 height 6
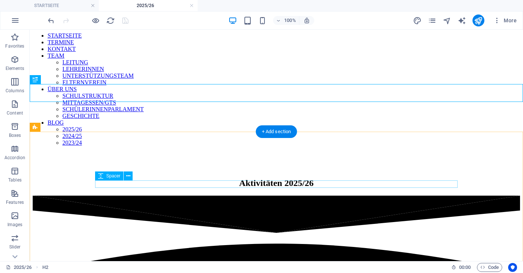
scroll to position [117, 0]
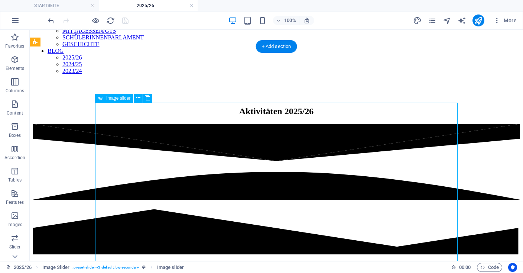
select select "ms"
select select "s"
select select "progressive"
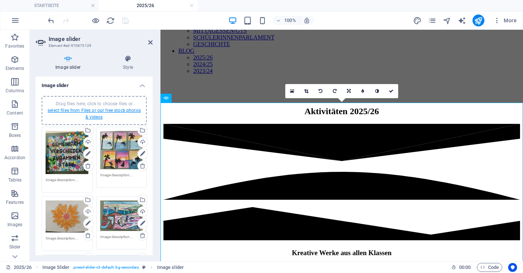
click at [111, 109] on link "select files from Files or our free stock photos & videos" at bounding box center [94, 114] width 93 height 12
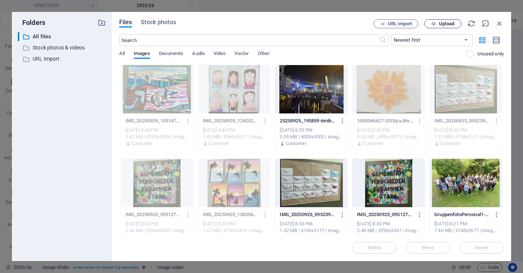
click at [441, 22] on span "Upload" at bounding box center [446, 24] width 15 height 4
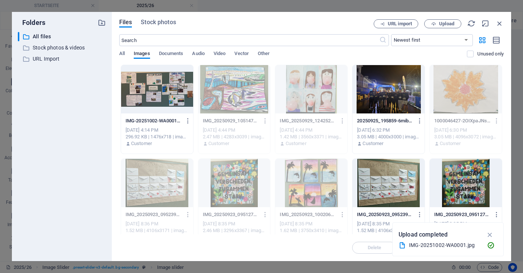
click at [170, 95] on div at bounding box center [157, 89] width 72 height 48
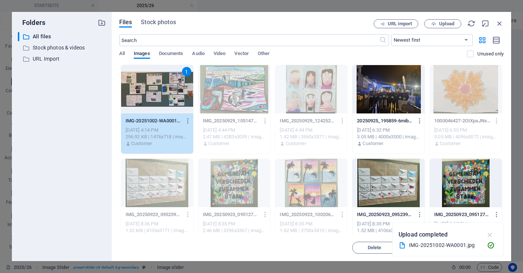
click at [490, 234] on icon "button" at bounding box center [490, 234] width 9 height 8
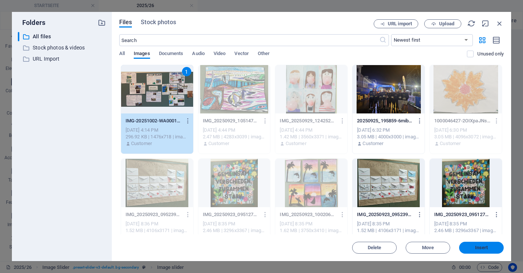
click at [478, 249] on span "Insert" at bounding box center [481, 247] width 13 height 4
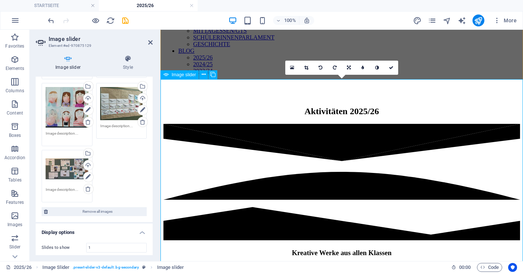
scroll to position [196, 0]
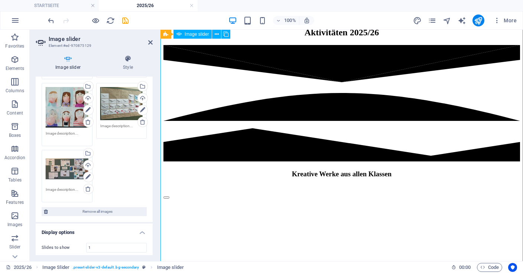
click at [63, 166] on div "Drag files here, click to choose files or select files from Files or our free s…" at bounding box center [67, 169] width 43 height 30
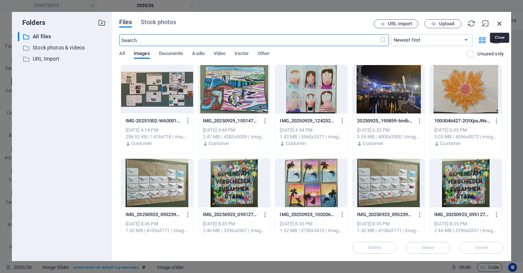
click at [498, 20] on icon "button" at bounding box center [499, 23] width 8 height 8
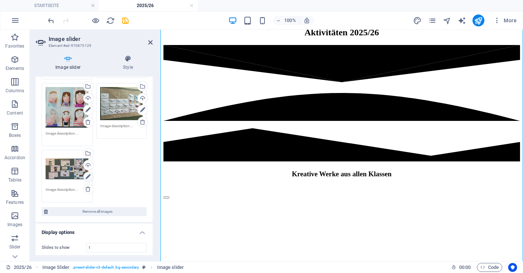
click at [88, 177] on icon at bounding box center [87, 176] width 5 height 9
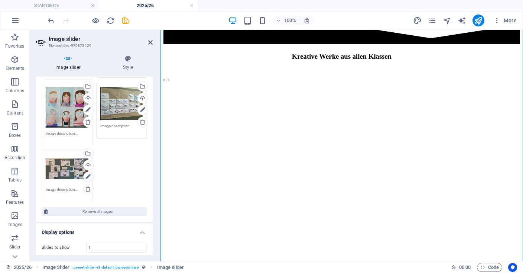
click at [87, 178] on icon at bounding box center [87, 176] width 5 height 9
click at [63, 172] on div "Drag files here, click to choose files or select files from Files or our free s…" at bounding box center [67, 169] width 43 height 30
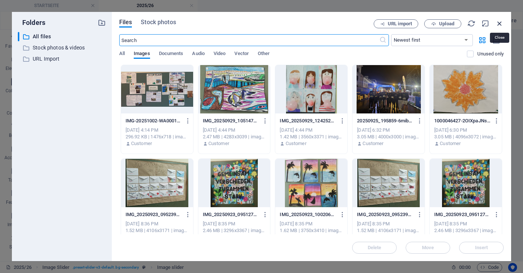
click at [501, 25] on icon "button" at bounding box center [499, 23] width 8 height 8
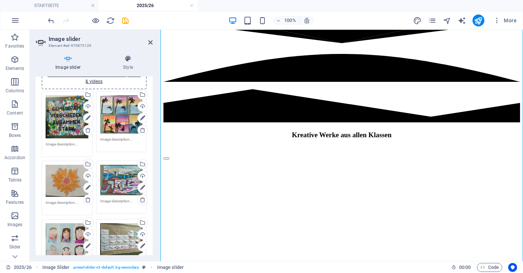
scroll to position [0, 0]
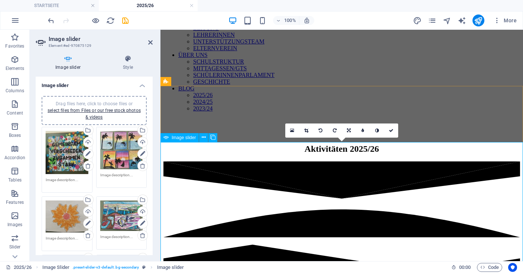
scroll to position [78, 0]
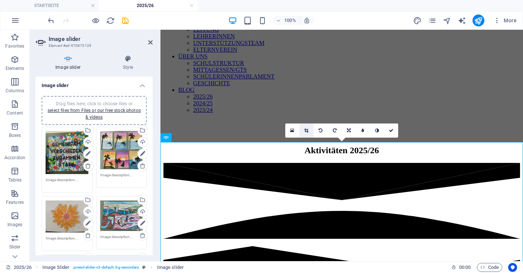
click at [305, 130] on icon at bounding box center [306, 130] width 4 height 4
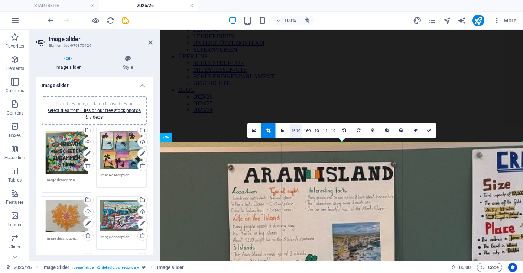
click at [297, 131] on link "16:10" at bounding box center [296, 131] width 13 height 14
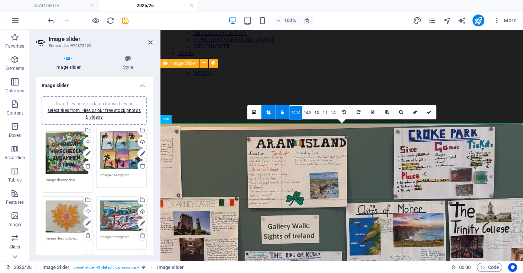
scroll to position [157, 0]
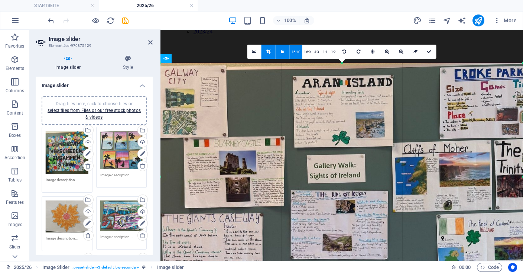
drag, startPoint x: 318, startPoint y: 167, endPoint x: 364, endPoint y: 169, distance: 46.1
click at [364, 169] on div at bounding box center [361, 176] width 466 height 226
click at [428, 53] on icon at bounding box center [429, 51] width 4 height 4
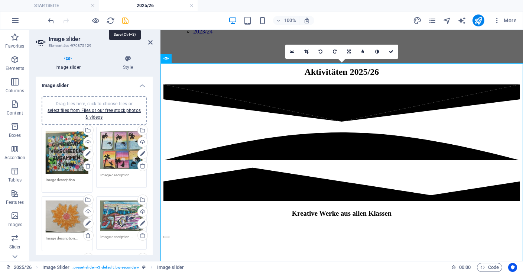
click at [124, 22] on icon "save" at bounding box center [125, 20] width 9 height 9
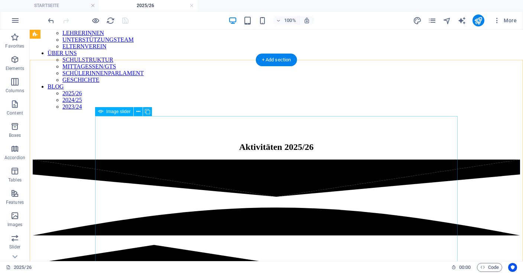
scroll to position [78, 0]
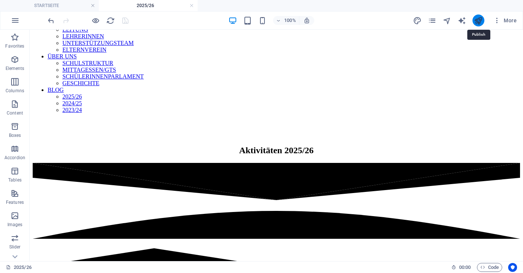
click at [476, 20] on icon "publish" at bounding box center [478, 20] width 9 height 9
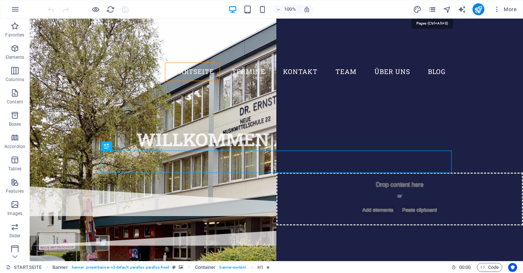
click at [431, 9] on icon "pages" at bounding box center [432, 9] width 9 height 9
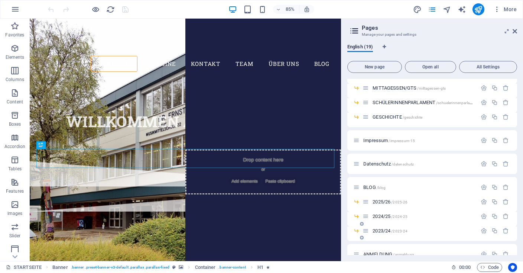
scroll to position [170, 0]
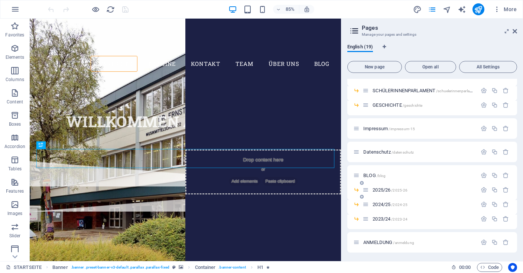
click at [389, 189] on span "2025/26 /2025-26" at bounding box center [389, 190] width 35 height 6
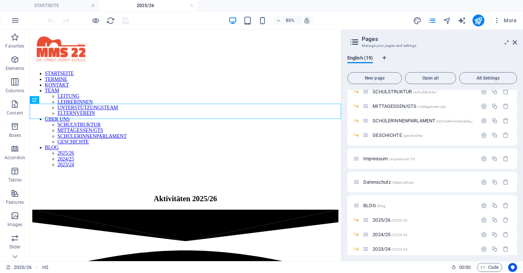
scroll to position [0, 0]
click at [516, 42] on icon at bounding box center [514, 42] width 4 height 6
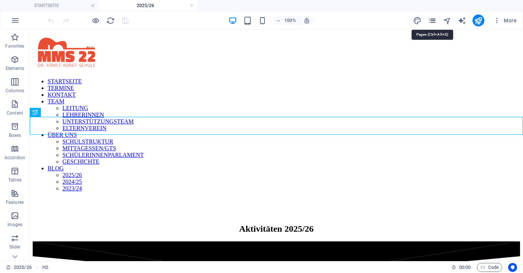
click at [431, 18] on icon "pages" at bounding box center [432, 20] width 9 height 9
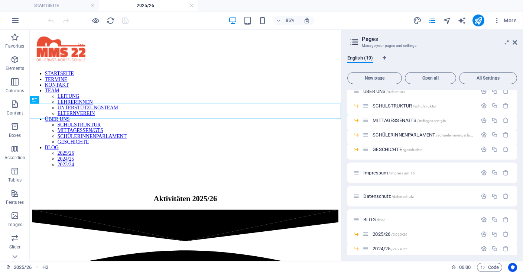
scroll to position [181, 0]
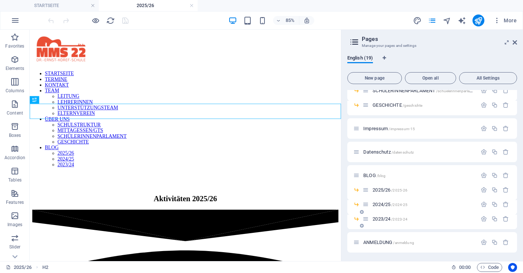
click at [380, 219] on span "2023/24 /2023-24" at bounding box center [389, 219] width 35 height 6
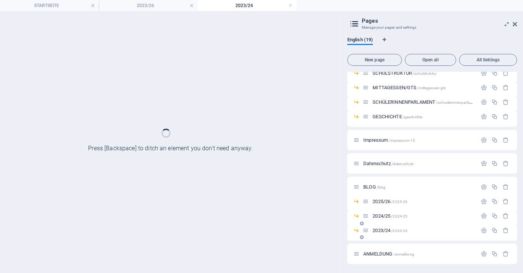
scroll to position [151, 0]
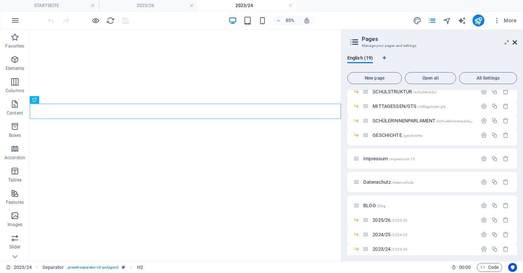
click at [513, 41] on icon at bounding box center [514, 42] width 4 height 6
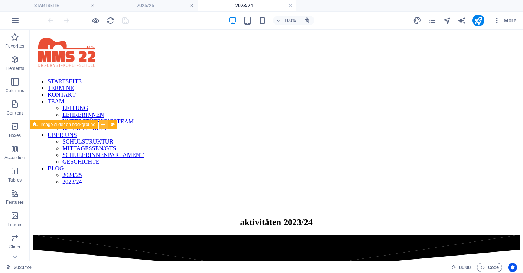
scroll to position [1059, 0]
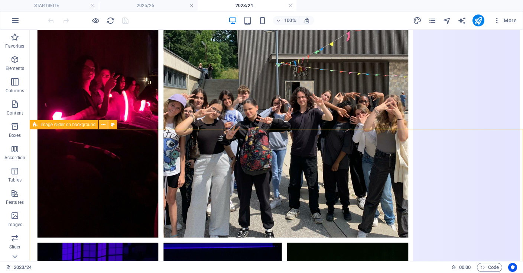
click at [101, 125] on button at bounding box center [103, 124] width 9 height 9
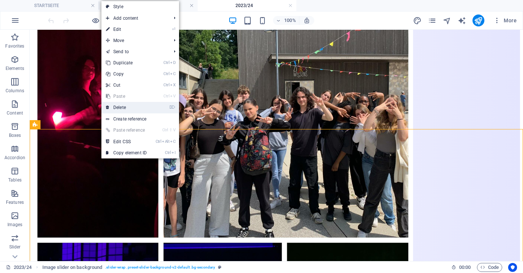
click at [122, 104] on link "⌦ Delete" at bounding box center [126, 107] width 50 height 11
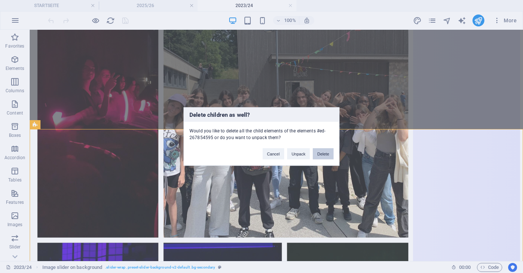
click at [325, 150] on button "Delete" at bounding box center [323, 153] width 21 height 11
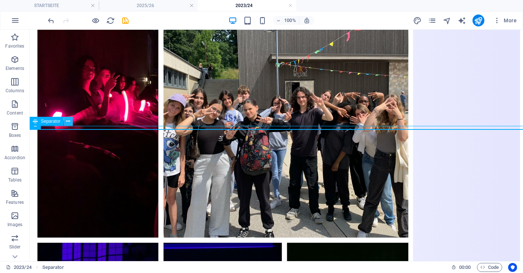
click at [67, 122] on icon at bounding box center [68, 121] width 4 height 8
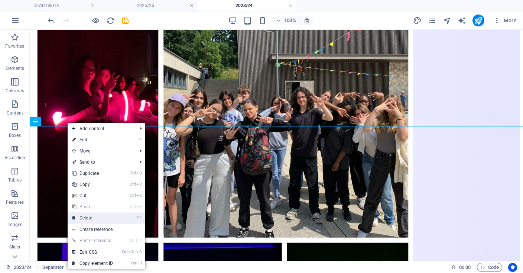
click at [85, 217] on link "⌦ Delete" at bounding box center [93, 217] width 50 height 11
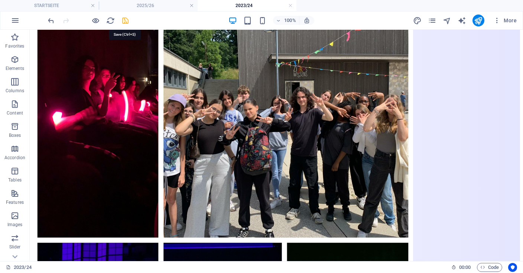
click at [124, 18] on icon "save" at bounding box center [125, 20] width 9 height 9
click at [513, 21] on span "More" at bounding box center [504, 20] width 23 height 7
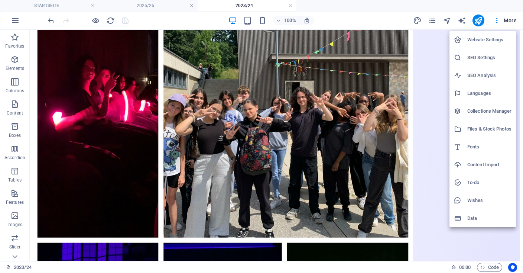
click at [485, 165] on h6 "Content Import" at bounding box center [489, 164] width 44 height 9
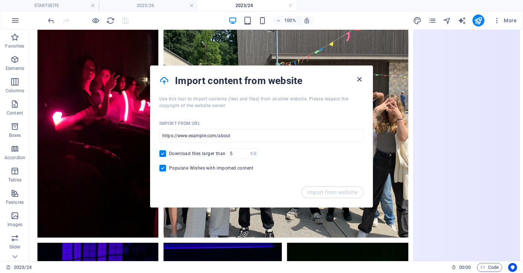
click at [358, 78] on icon "button" at bounding box center [359, 79] width 9 height 9
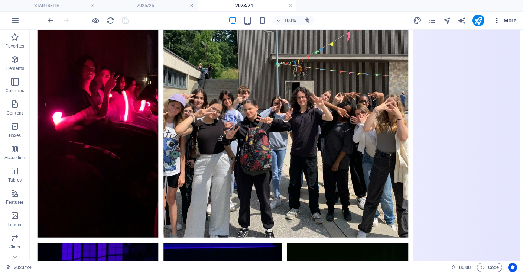
click at [511, 18] on span "More" at bounding box center [504, 20] width 23 height 7
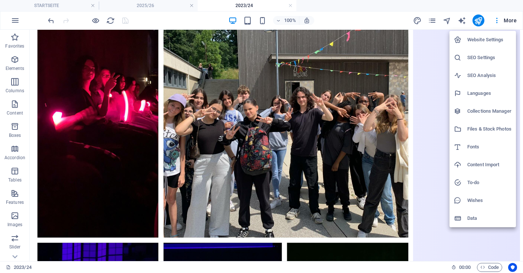
click at [482, 132] on h6 "Files & Stock Photos" at bounding box center [489, 128] width 44 height 9
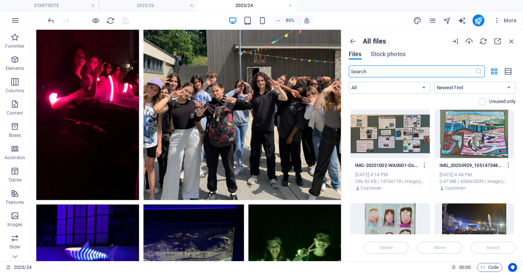
scroll to position [34, 0]
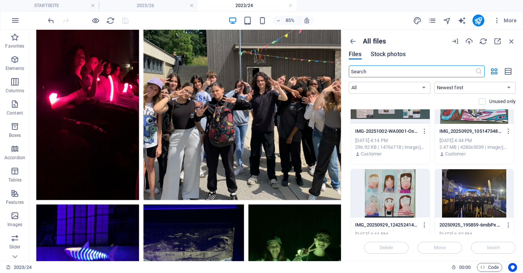
click at [385, 56] on span "Stock photos" at bounding box center [388, 54] width 35 height 9
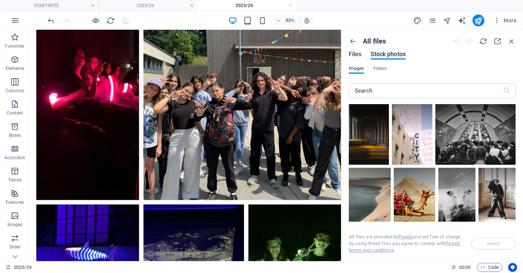
click at [355, 53] on span "Files" at bounding box center [355, 54] width 13 height 9
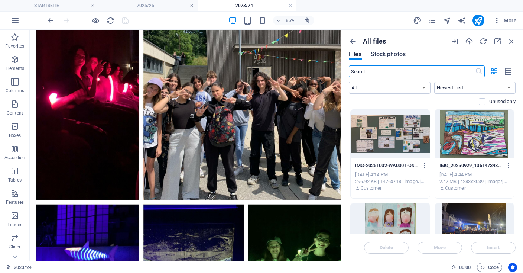
click at [383, 53] on span "Stock photos" at bounding box center [388, 54] width 35 height 9
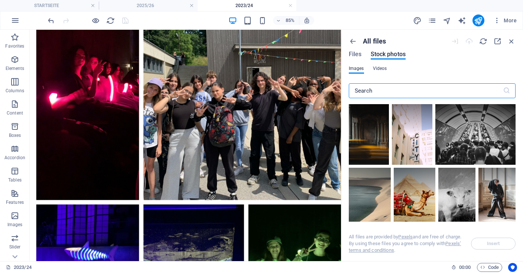
click at [378, 68] on span "Videos" at bounding box center [380, 68] width 14 height 9
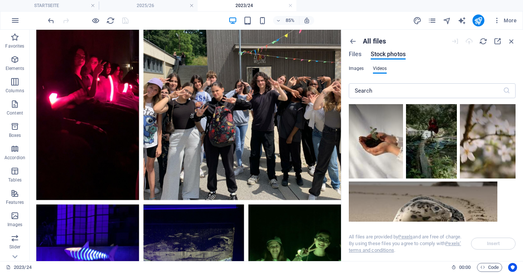
click at [359, 68] on span "Images" at bounding box center [356, 68] width 15 height 9
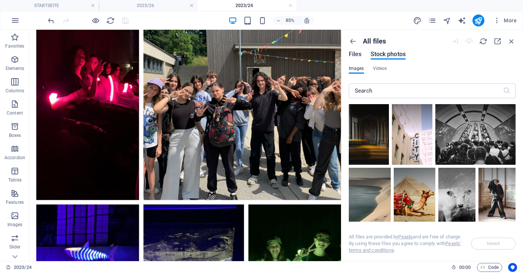
click at [356, 57] on span "Files" at bounding box center [355, 54] width 13 height 9
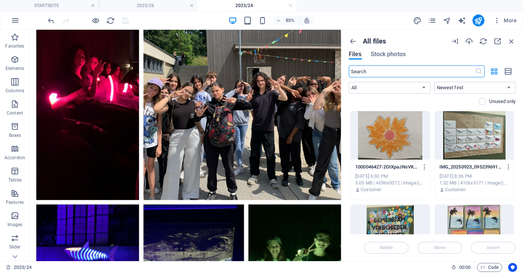
scroll to position [0, 0]
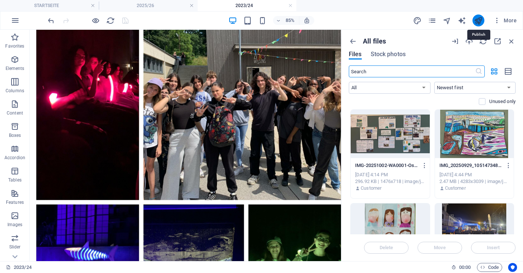
click at [479, 17] on icon "publish" at bounding box center [478, 20] width 9 height 9
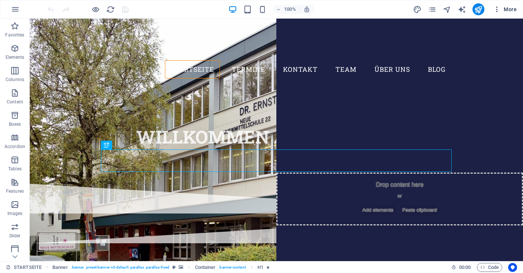
click at [507, 10] on span "More" at bounding box center [504, 9] width 23 height 7
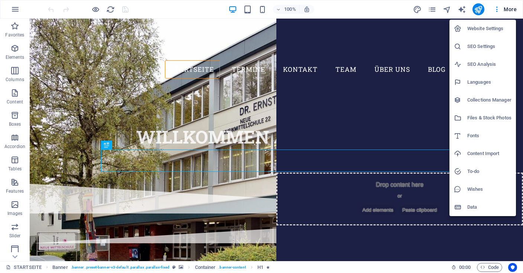
click at [484, 119] on h6 "Files & Stock Photos" at bounding box center [489, 117] width 44 height 9
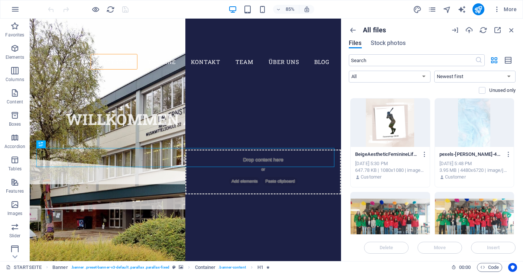
click at [416, 137] on div at bounding box center [389, 122] width 79 height 48
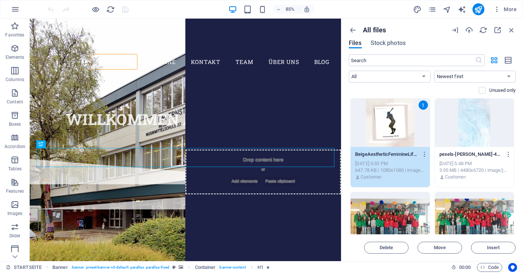
click at [473, 134] on div at bounding box center [474, 122] width 79 height 48
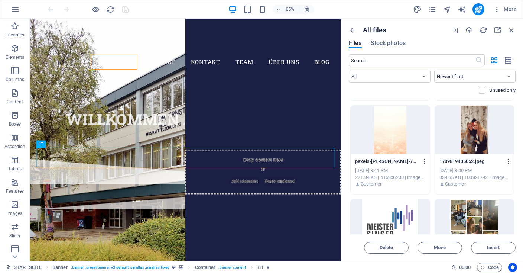
scroll to position [274, 0]
click at [411, 131] on div at bounding box center [389, 129] width 79 height 48
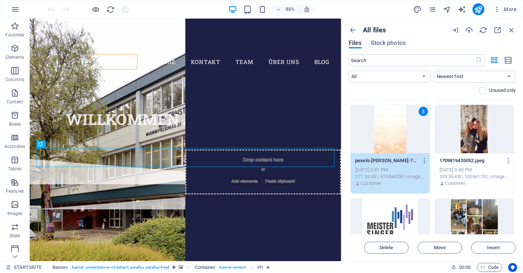
scroll to position [343, 0]
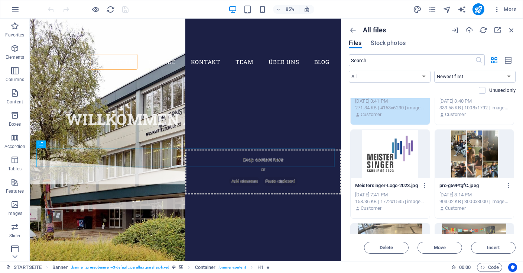
click at [404, 160] on div at bounding box center [389, 154] width 79 height 48
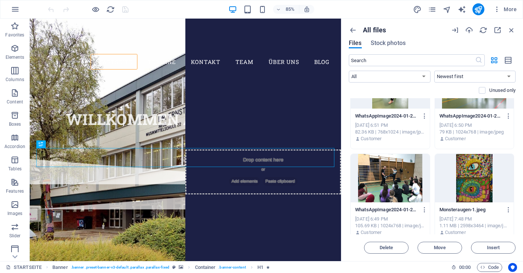
scroll to position [652, 0]
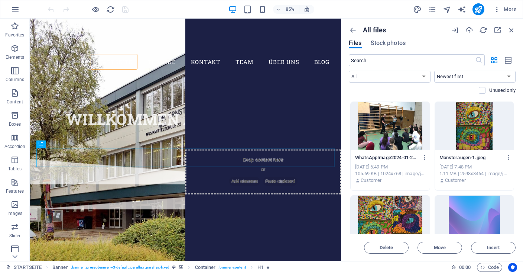
click at [475, 136] on div at bounding box center [474, 126] width 79 height 48
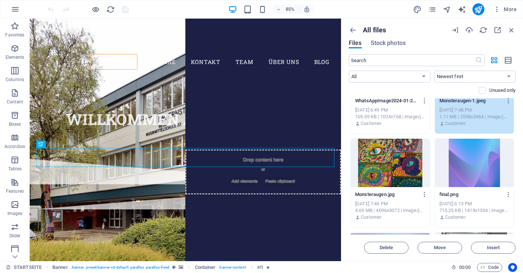
scroll to position [720, 0]
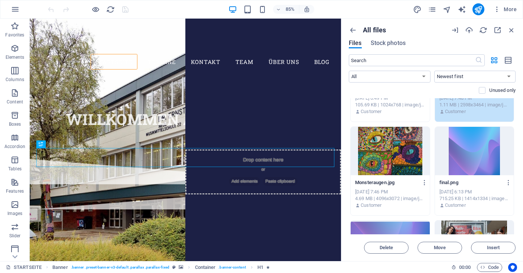
click at [394, 162] on div at bounding box center [389, 151] width 79 height 48
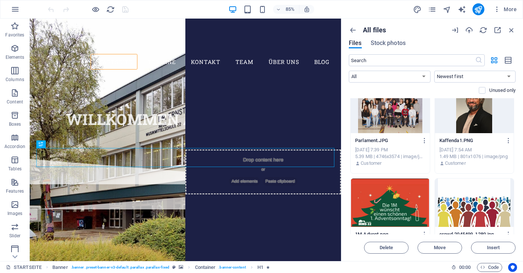
scroll to position [926, 0]
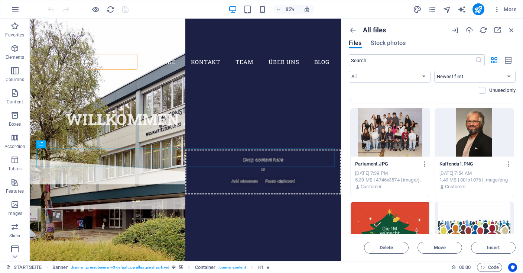
click at [475, 143] on div at bounding box center [474, 132] width 79 height 48
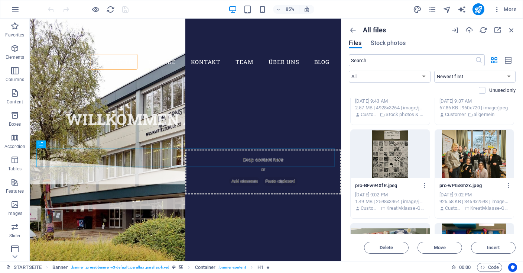
scroll to position [1406, 0]
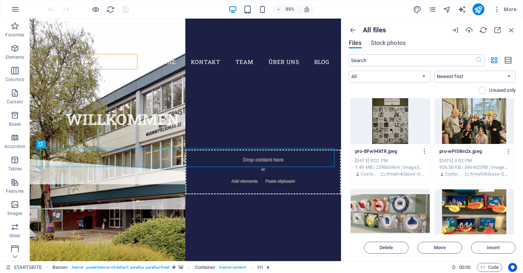
click at [396, 137] on div at bounding box center [389, 119] width 79 height 48
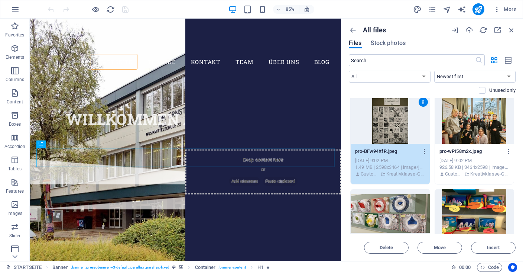
scroll to position [1441, 0]
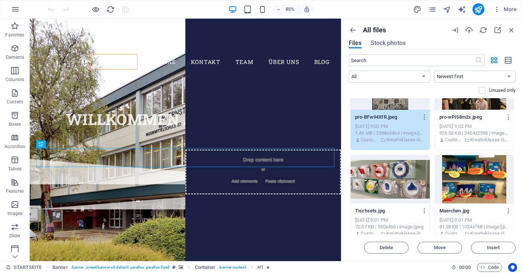
click at [392, 170] on div at bounding box center [389, 179] width 79 height 48
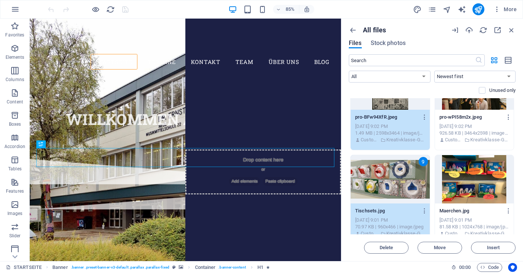
click at [474, 173] on div at bounding box center [474, 179] width 79 height 48
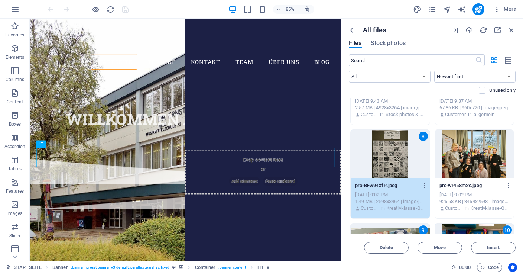
click at [474, 154] on div at bounding box center [474, 154] width 79 height 48
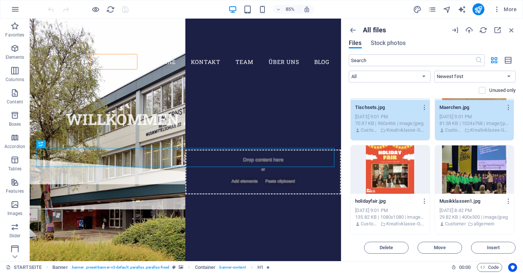
scroll to position [1578, 0]
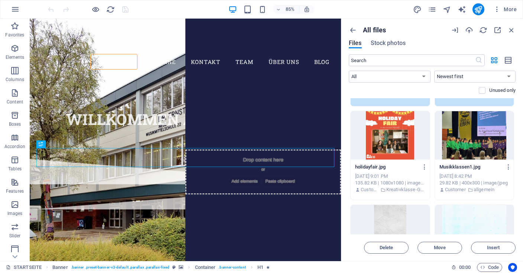
click at [398, 151] on div at bounding box center [389, 135] width 79 height 48
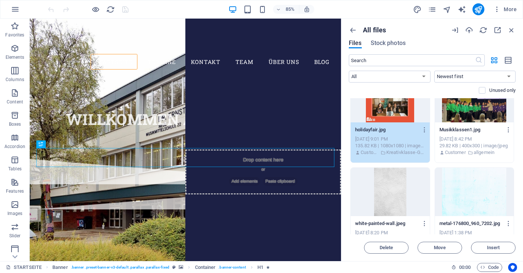
scroll to position [1647, 0]
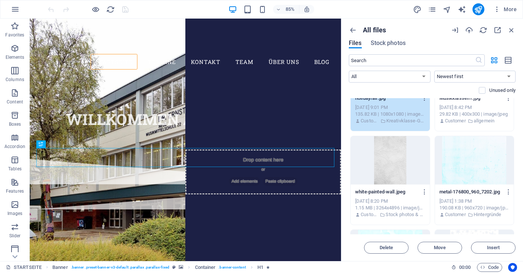
click at [402, 166] on div at bounding box center [389, 160] width 79 height 48
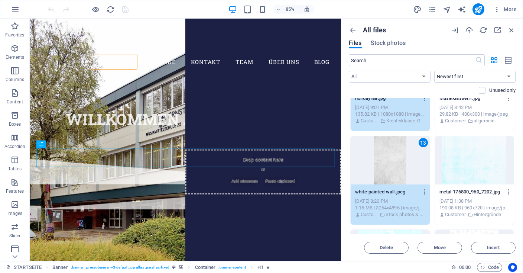
click at [401, 172] on div "13" at bounding box center [389, 160] width 79 height 48
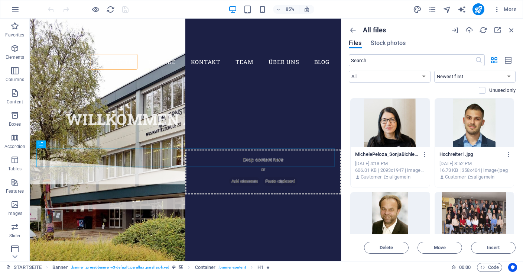
click at [399, 132] on div at bounding box center [389, 122] width 79 height 48
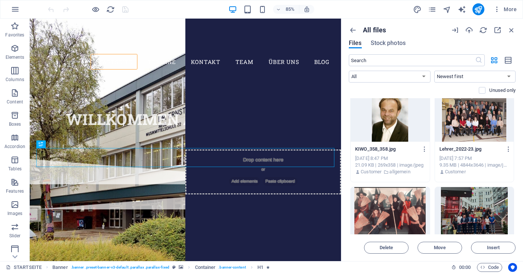
scroll to position [2161, 0]
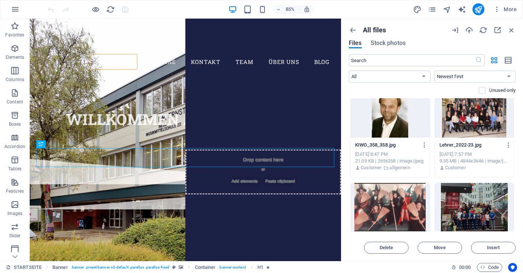
click at [393, 129] on div at bounding box center [389, 113] width 79 height 48
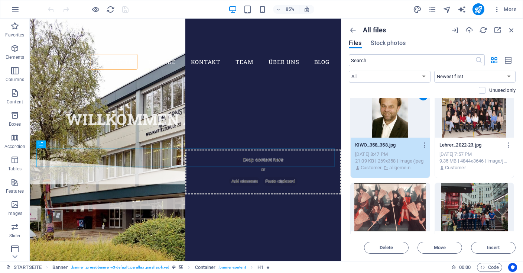
click at [475, 125] on div at bounding box center [474, 113] width 79 height 48
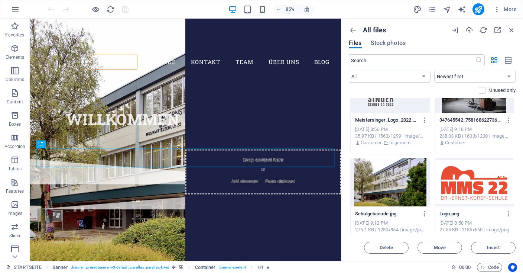
scroll to position [3134, 0]
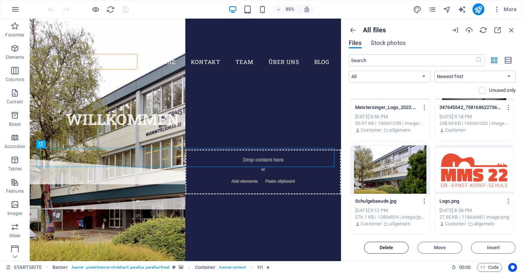
click at [382, 245] on span "Delete" at bounding box center [386, 247] width 14 height 4
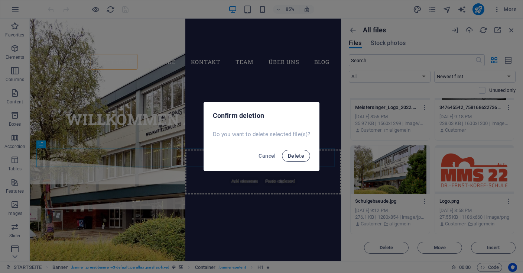
click at [300, 155] on span "Delete" at bounding box center [296, 156] width 16 height 6
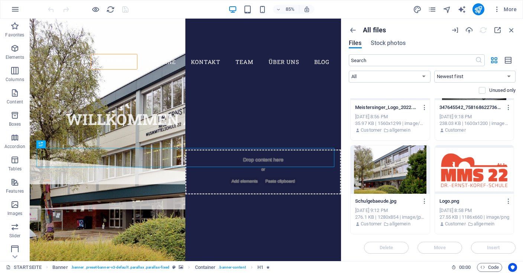
scroll to position [2386, 0]
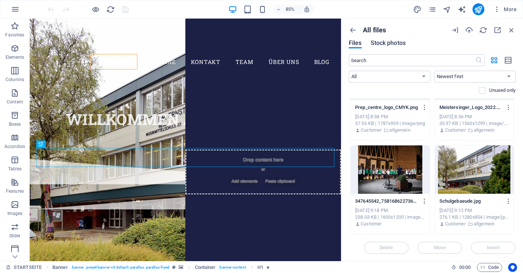
click at [390, 43] on span "Stock photos" at bounding box center [388, 43] width 35 height 9
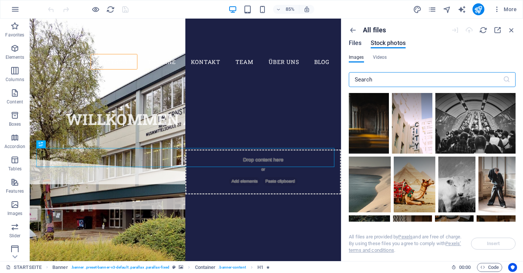
click at [361, 44] on span "Files" at bounding box center [355, 43] width 13 height 9
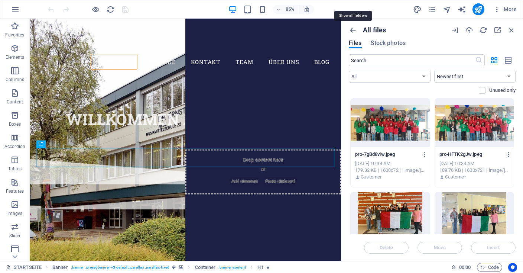
click at [352, 30] on icon "button" at bounding box center [353, 30] width 8 height 8
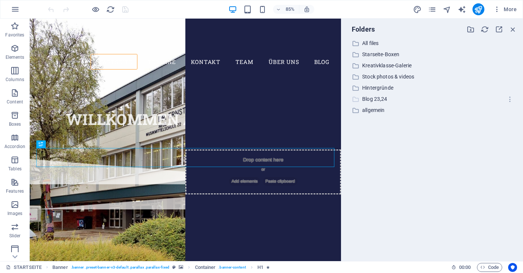
click at [379, 97] on p "Blog 23,24" at bounding box center [432, 99] width 141 height 9
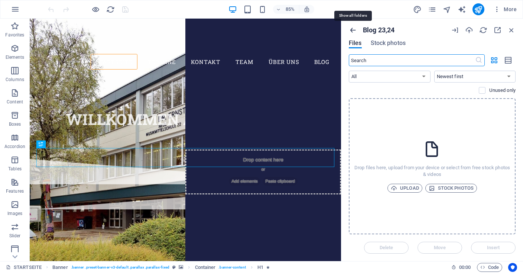
click at [352, 27] on icon "button" at bounding box center [353, 30] width 8 height 8
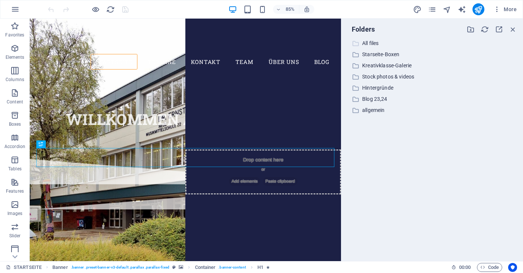
click at [370, 42] on p "All files" at bounding box center [432, 43] width 141 height 9
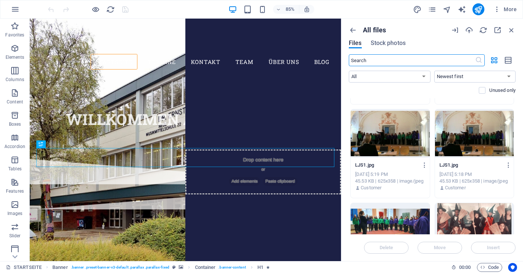
scroll to position [2033, 0]
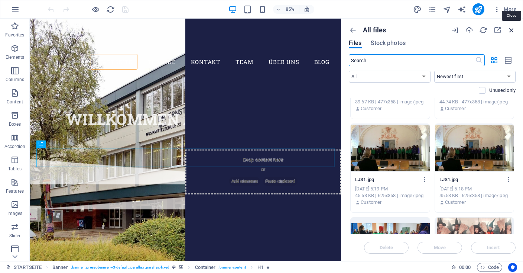
click at [512, 29] on icon "button" at bounding box center [511, 30] width 8 height 8
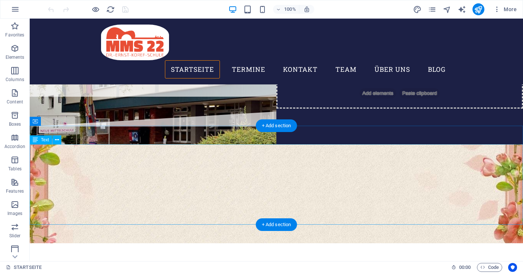
scroll to position [0, 0]
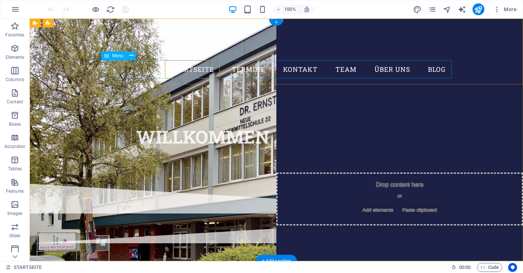
click at [256, 70] on nav "STARTSEITE TERMINE KONTAKT TEAM LEITUNG LEHRERINNEN UNTERSTÜTZUNGSTEAM ELTERNVE…" at bounding box center [276, 69] width 350 height 19
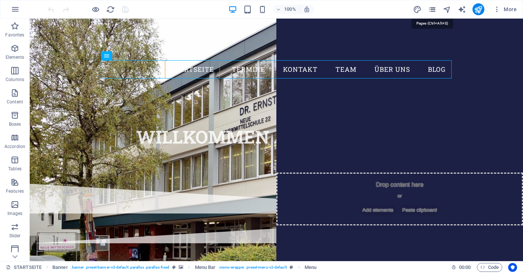
click at [429, 12] on icon "pages" at bounding box center [432, 9] width 9 height 9
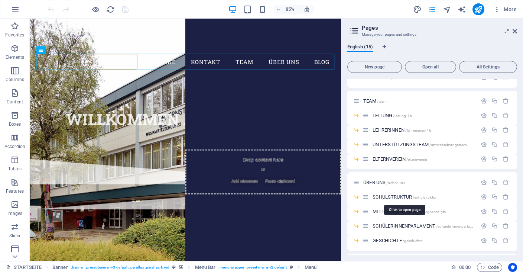
scroll to position [35, 0]
click at [392, 115] on span "LEITUNG /leitung-16" at bounding box center [391, 116] width 39 height 6
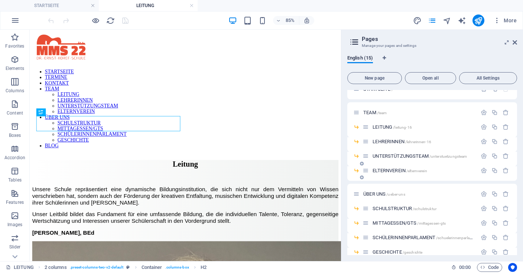
scroll to position [0, 0]
click at [395, 141] on span "LEHRERINNEN /lehrerinnen-16" at bounding box center [401, 141] width 59 height 6
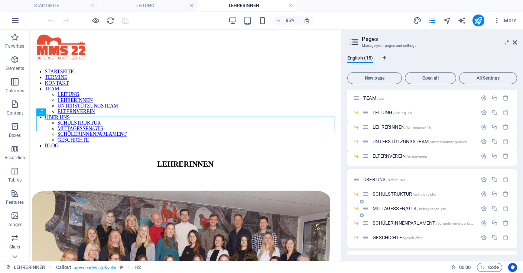
scroll to position [46, 0]
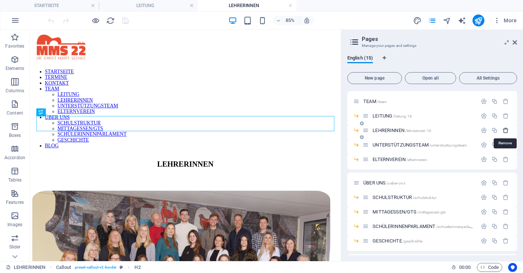
click at [506, 130] on icon "button" at bounding box center [505, 130] width 6 height 6
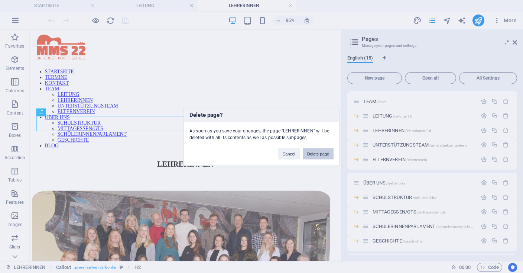
click at [325, 153] on button "Delete page" at bounding box center [318, 153] width 31 height 11
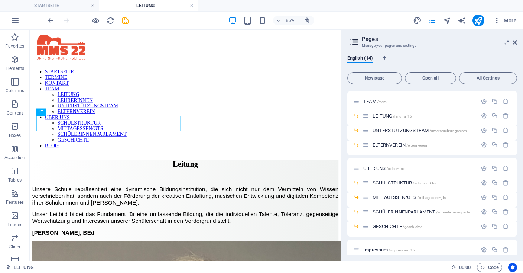
click at [126, 16] on div at bounding box center [87, 20] width 83 height 12
click at [125, 20] on icon "save" at bounding box center [125, 20] width 9 height 9
